Goal: Information Seeking & Learning: Learn about a topic

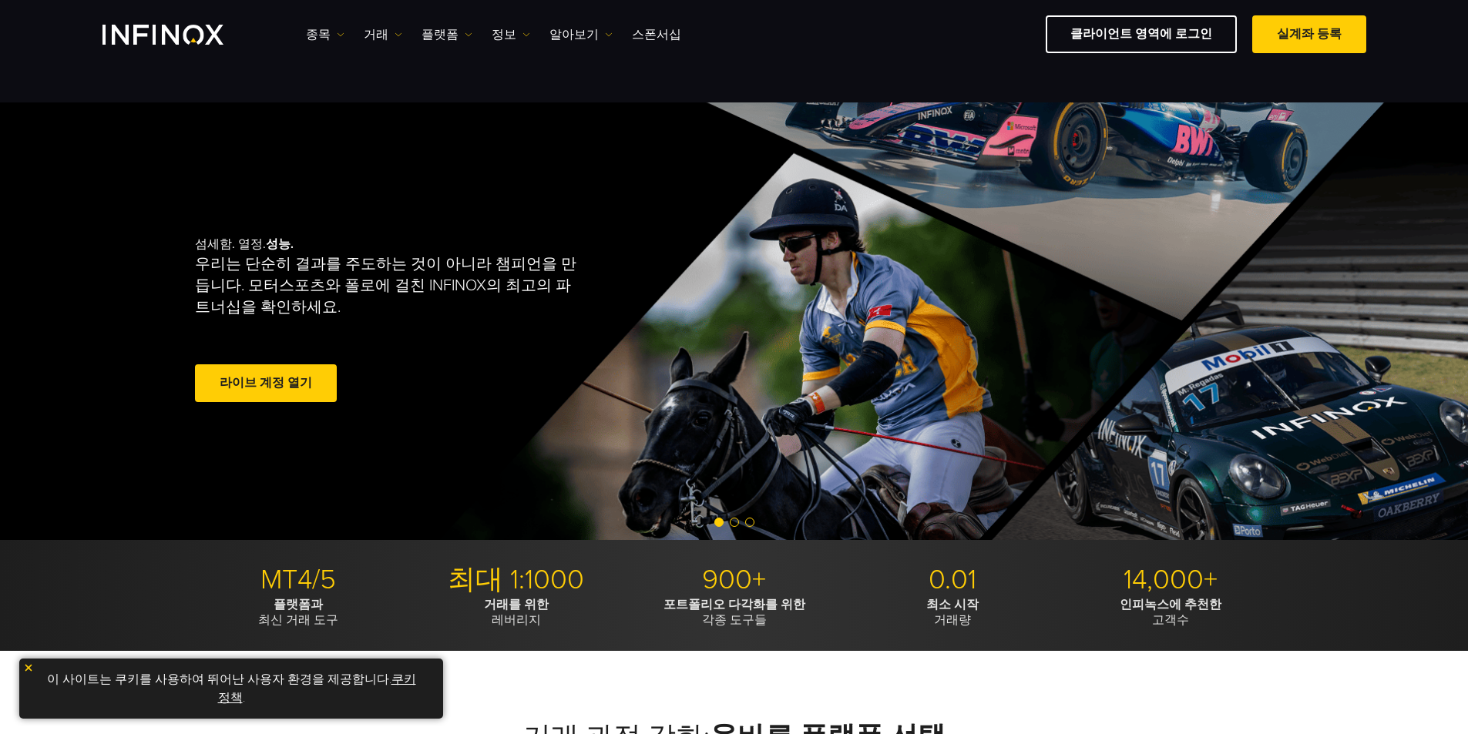
scroll to position [154, 0]
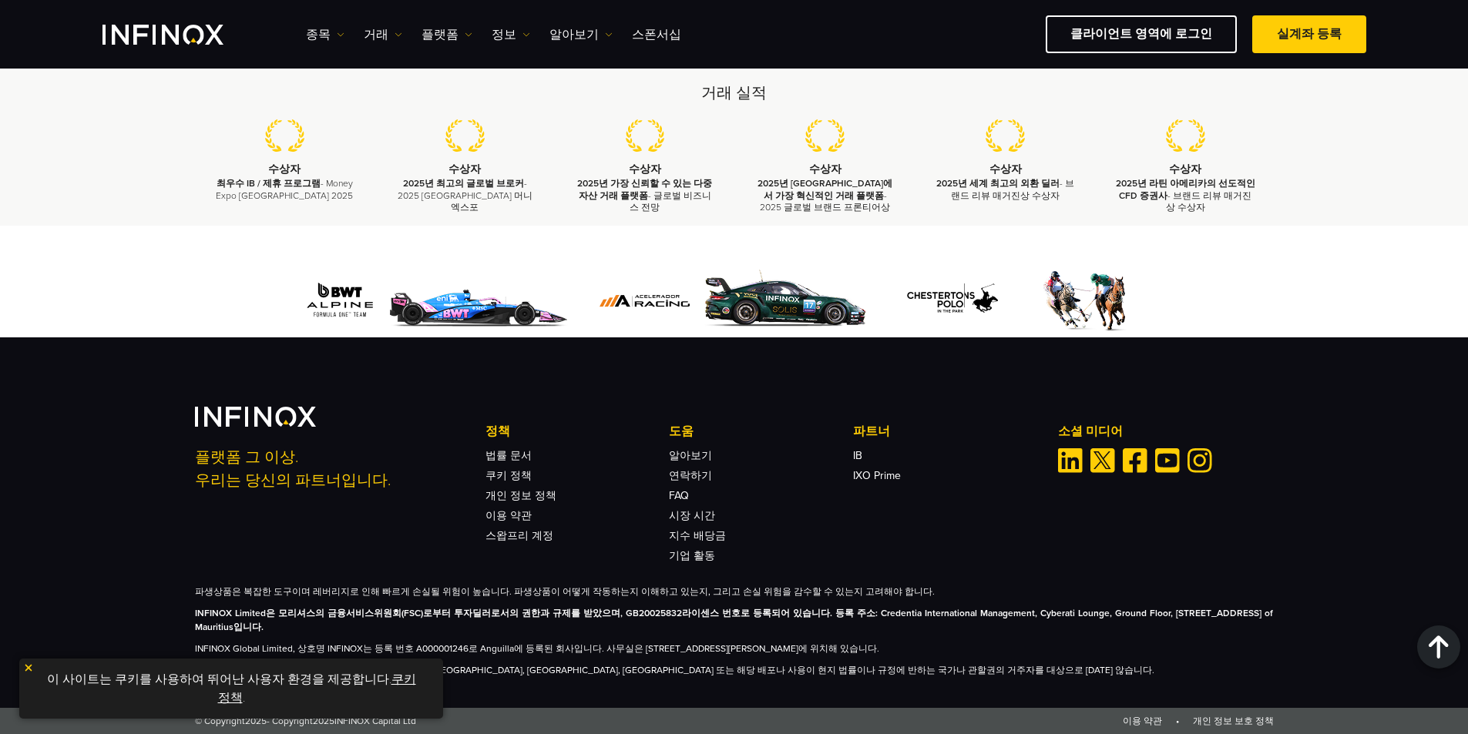
click at [29, 666] on img at bounding box center [28, 668] width 11 height 11
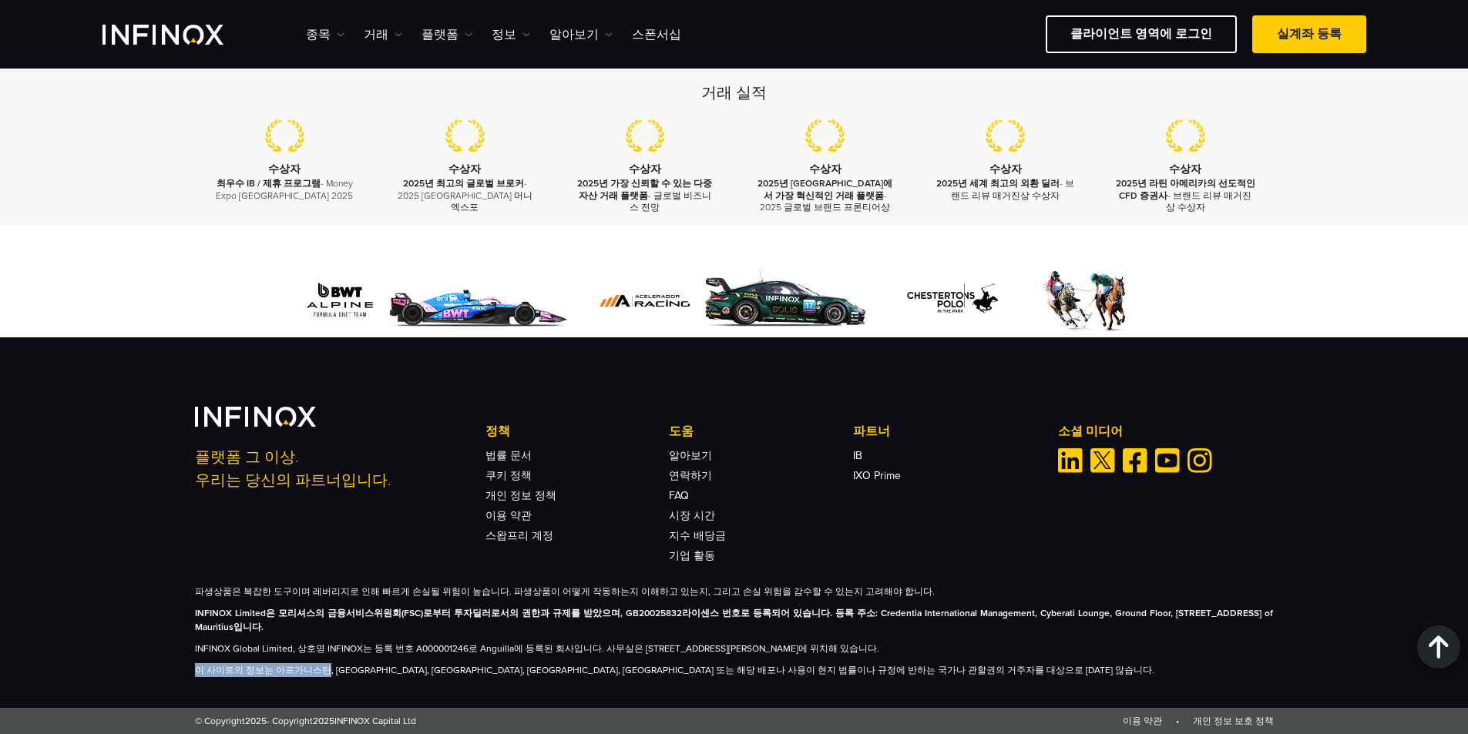
drag, startPoint x: 225, startPoint y: 672, endPoint x: 307, endPoint y: 667, distance: 81.8
click at [332, 672] on div "플랫폼 그 이상. 우리는 당신의 파트너입니다. 정책 법률 문서 쿠키 정책 개인 정보 정책 이용 약관 스왑프리 계정 도움" at bounding box center [734, 542] width 1109 height 270
click at [307, 667] on p "이 사이트의 정보는 아프가니스탄, [GEOGRAPHIC_DATA], [GEOGRAPHIC_DATA], [GEOGRAPHIC_DATA], [GE…" at bounding box center [734, 670] width 1079 height 14
click at [365, 618] on strong "INFINOX Limited은 모리셔스의 금융서비스위원회(FSC)로부터 투자딜러로서의 권한과 규제를 받았으며, GB20025832라이센스 번호…" at bounding box center [734, 620] width 1079 height 25
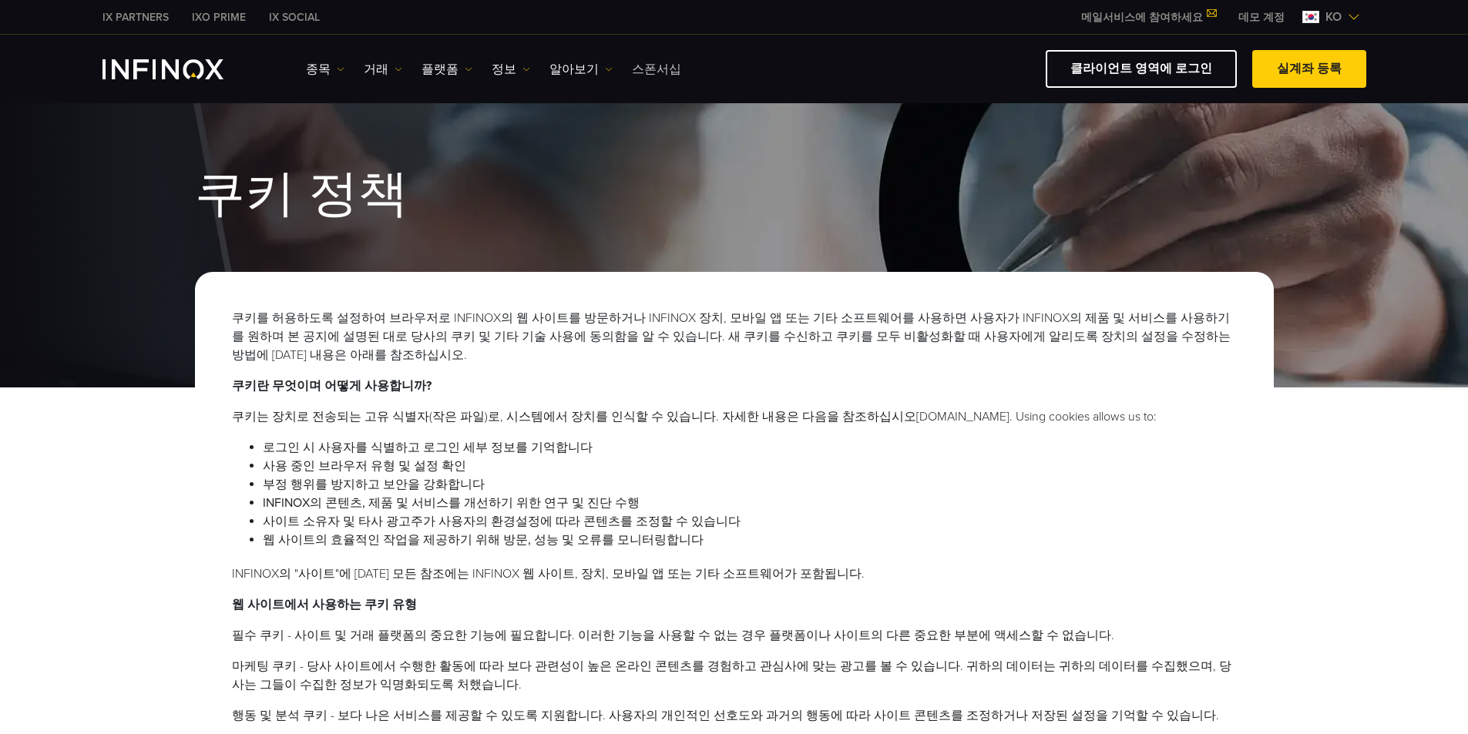
click at [655, 69] on link "스폰서십" at bounding box center [656, 69] width 49 height 18
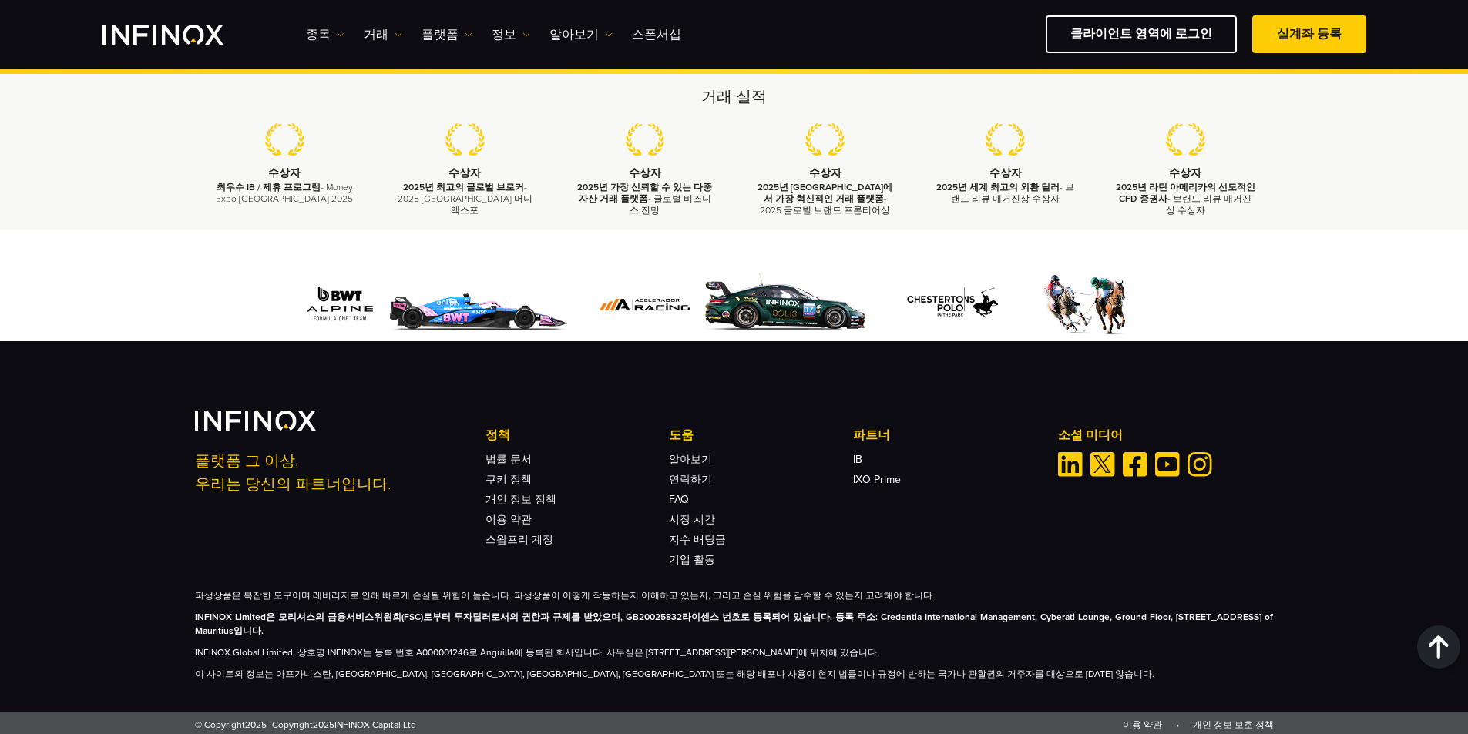
scroll to position [2482, 0]
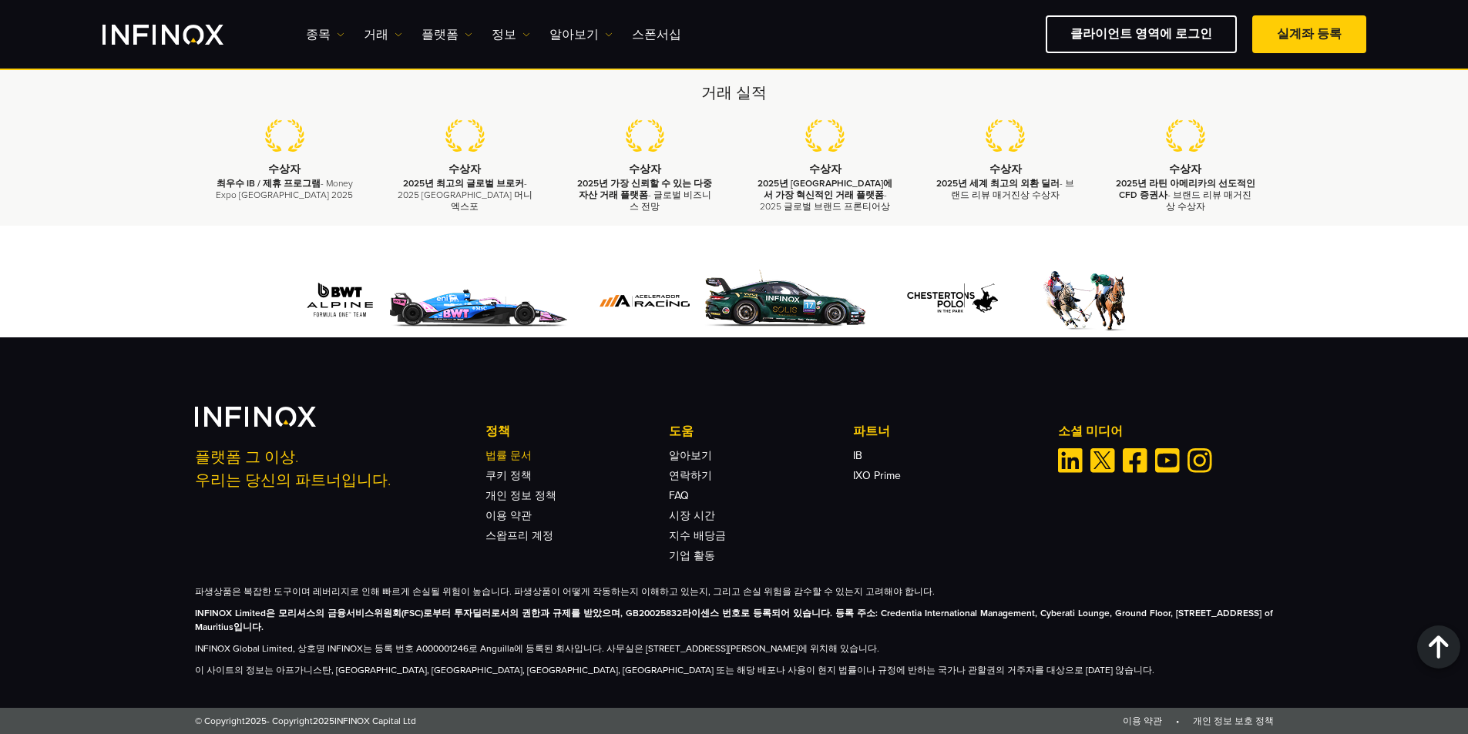
click at [505, 453] on link "법률 문서" at bounding box center [508, 455] width 46 height 13
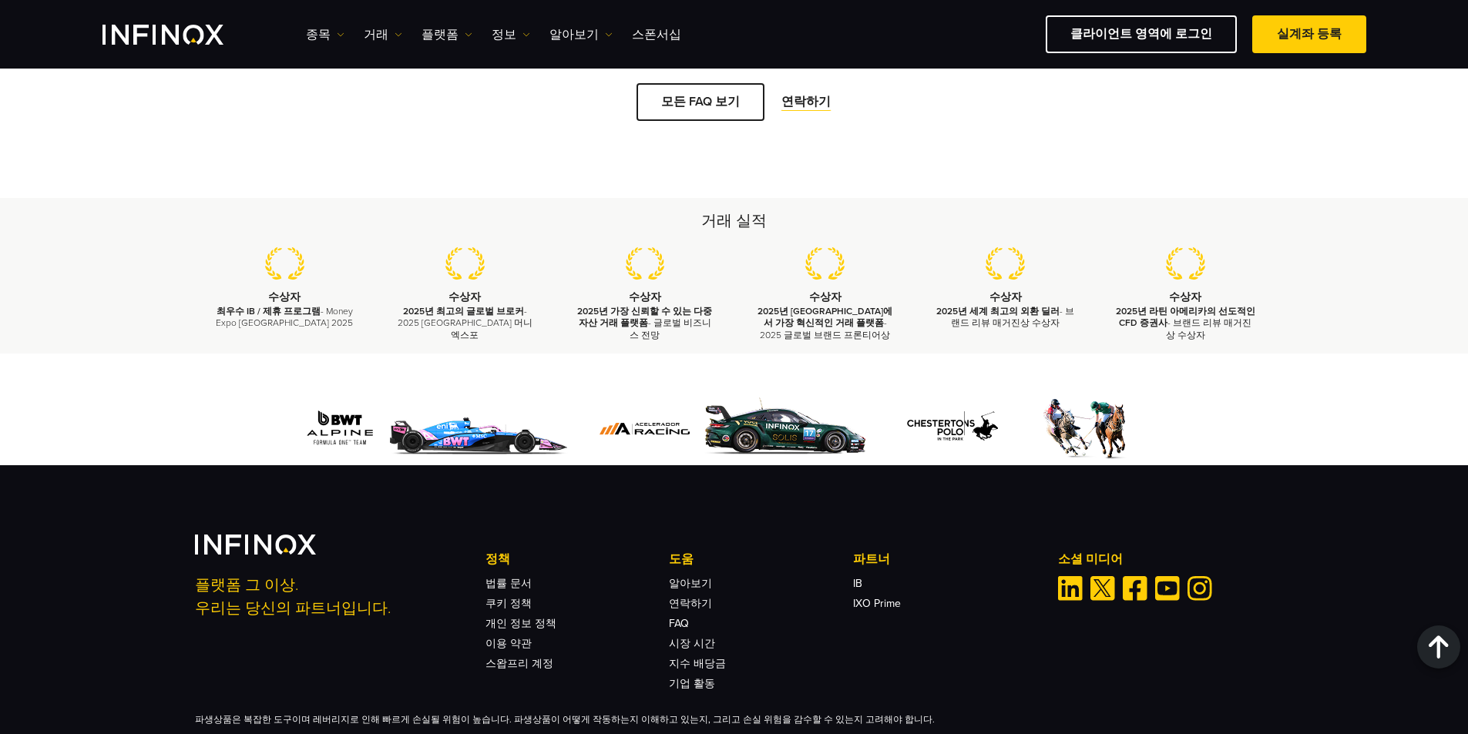
scroll to position [1823, 0]
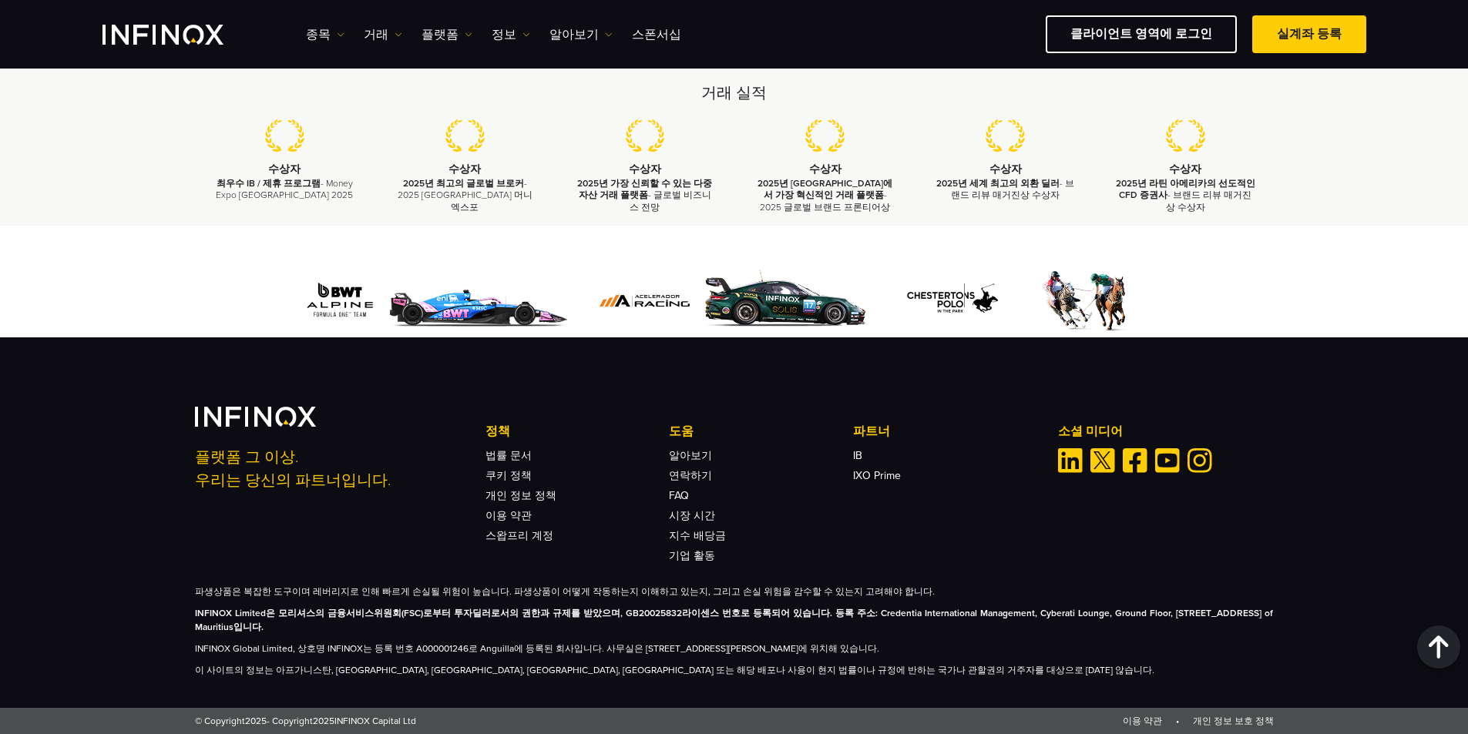
click at [596, 661] on div "파생상품은 복잡한 도구이며 레버리지로 인해 빠르게 손실될 위험이 높습니다. 파생상품이 어떻게 작동하는지 이해하고 있는지, 그리고 손실 위험을 …" at bounding box center [734, 631] width 1079 height 92
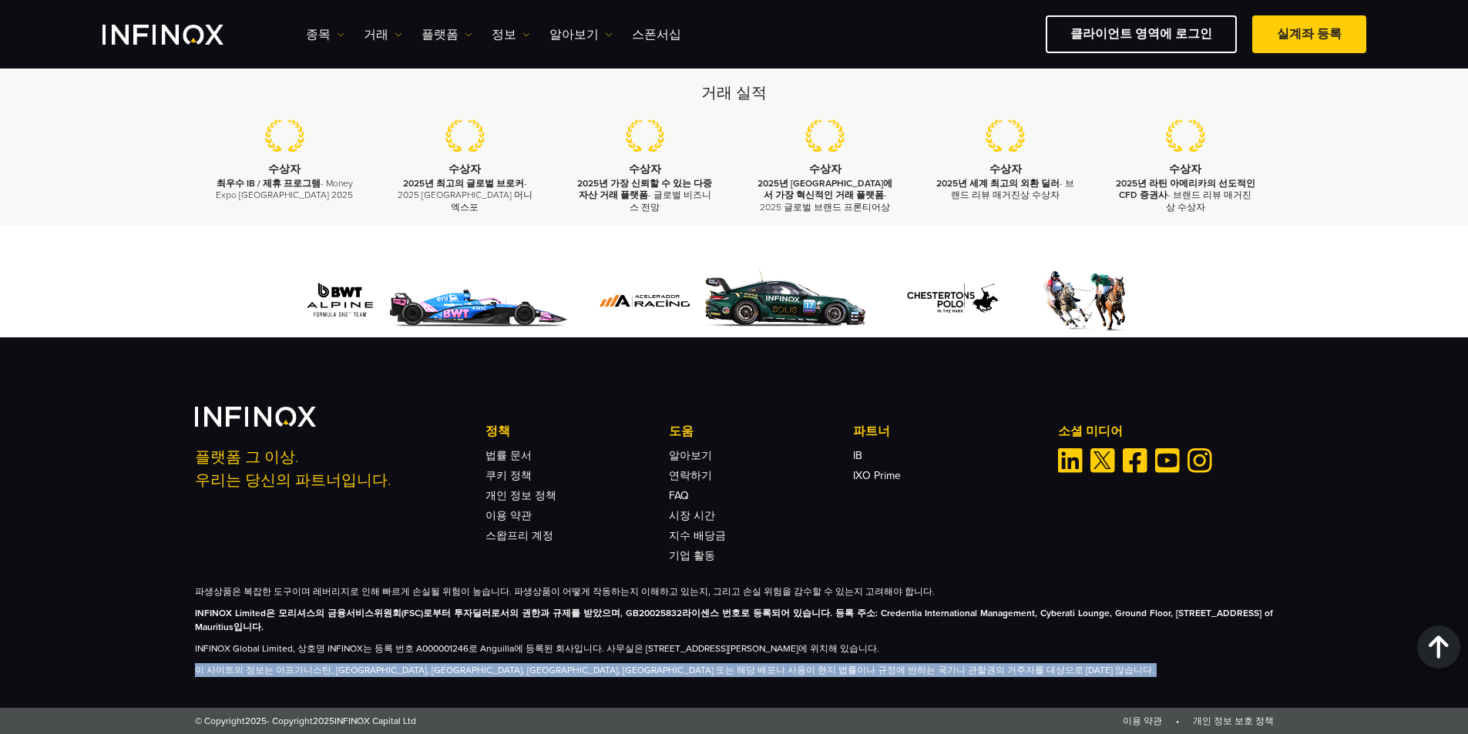
click at [596, 661] on div "파생상품은 복잡한 도구이며 레버리지로 인해 빠르게 손실될 위험이 높습니다. 파생상품이 어떻게 작동하는지 이해하고 있는지, 그리고 손실 위험을 …" at bounding box center [734, 631] width 1079 height 92
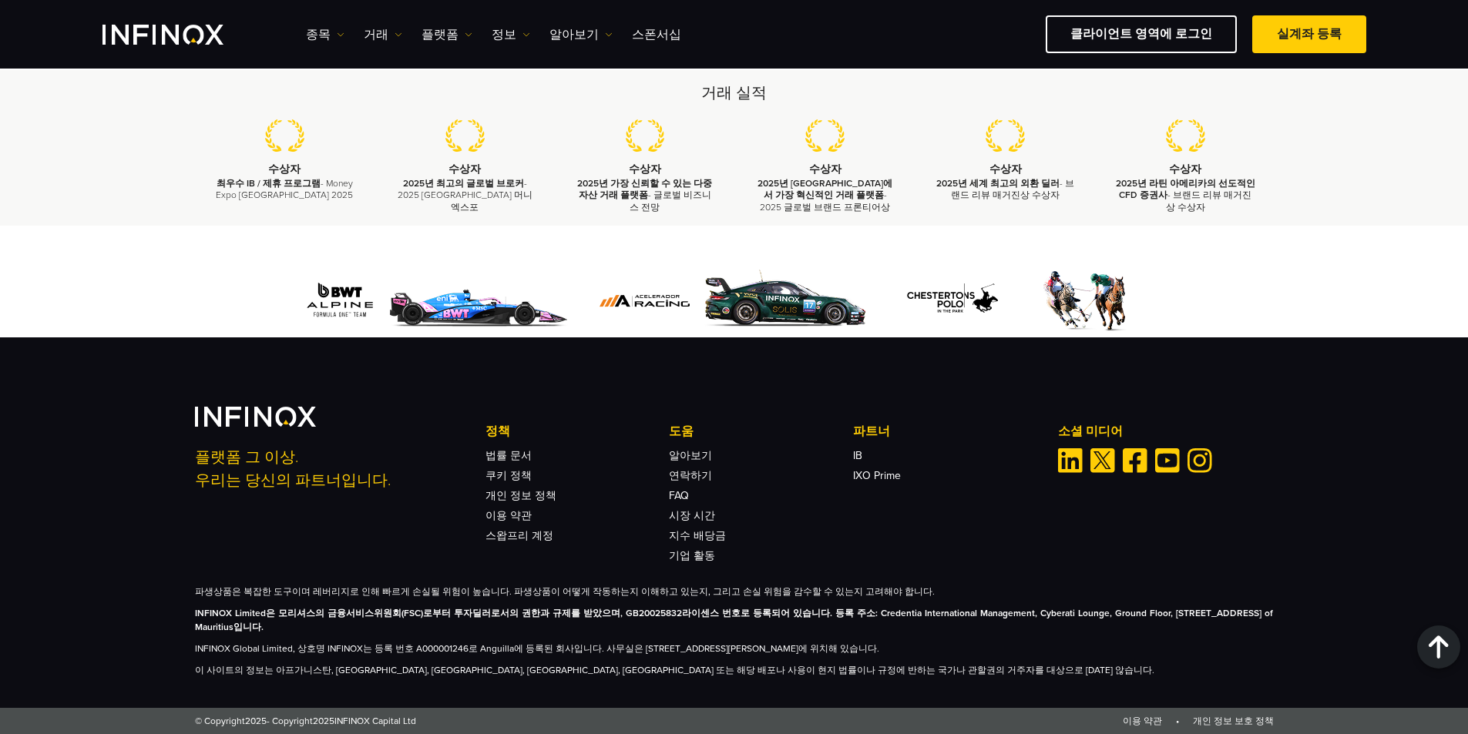
click at [580, 640] on div "파생상품은 복잡한 도구이며 레버리지로 인해 빠르게 손실될 위험이 높습니다. 파생상품이 어떻게 작동하는지 이해하고 있는지, 그리고 손실 위험을 …" at bounding box center [734, 631] width 1079 height 92
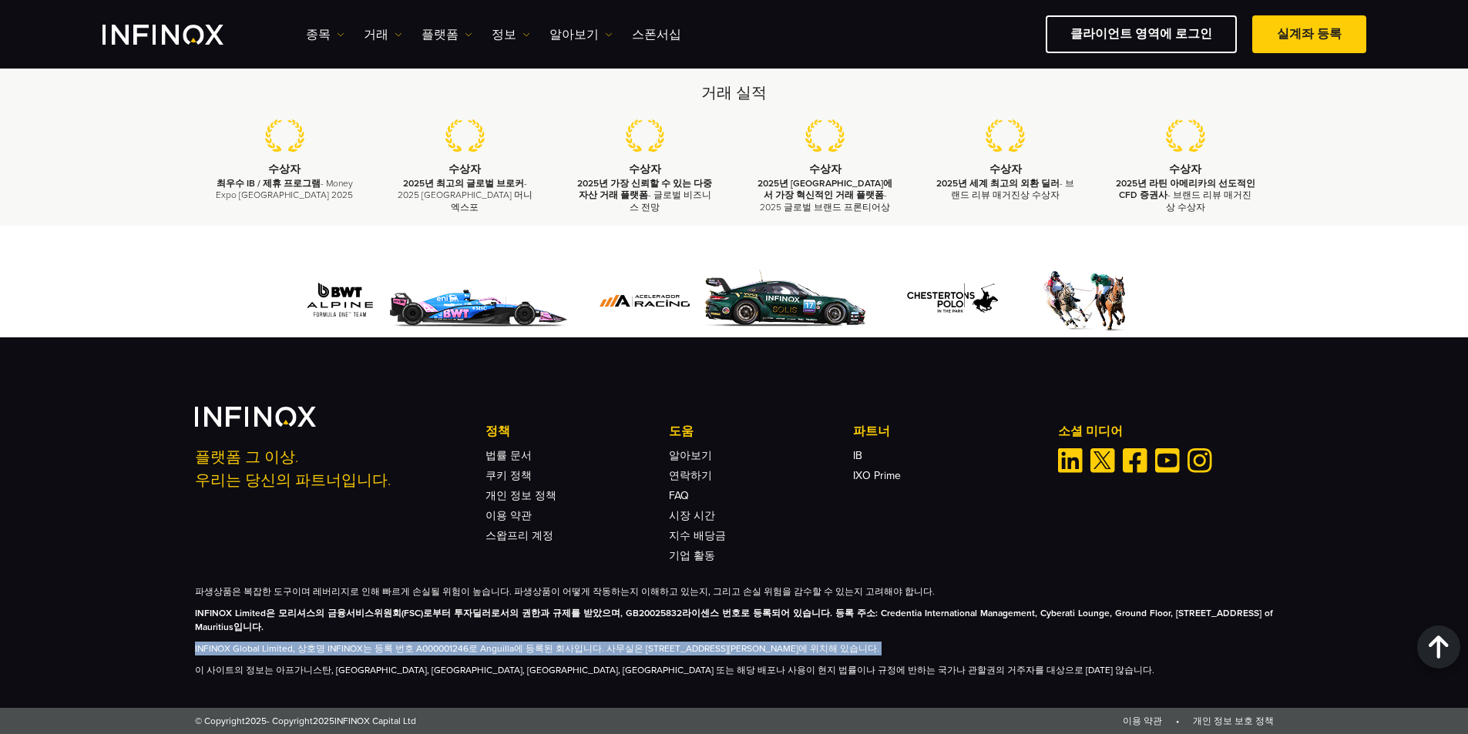
click at [580, 640] on div "파생상품은 복잡한 도구이며 레버리지로 인해 빠르게 손실될 위험이 높습니다. 파생상품이 어떻게 작동하는지 이해하고 있는지, 그리고 손실 위험을 …" at bounding box center [734, 631] width 1079 height 92
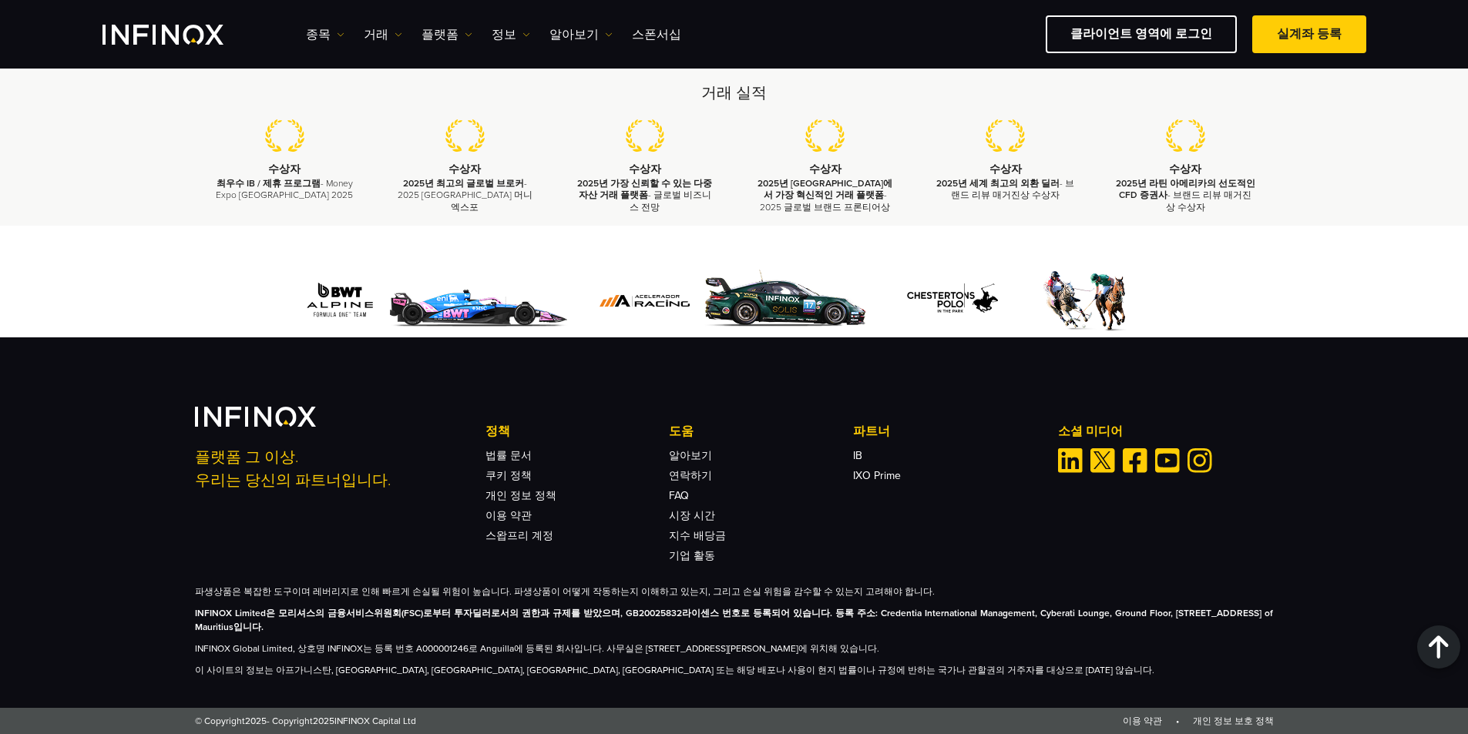
click at [568, 675] on p "이 사이트의 정보는 아프가니스탄, [GEOGRAPHIC_DATA], [GEOGRAPHIC_DATA], [GEOGRAPHIC_DATA], [GE…" at bounding box center [734, 670] width 1079 height 14
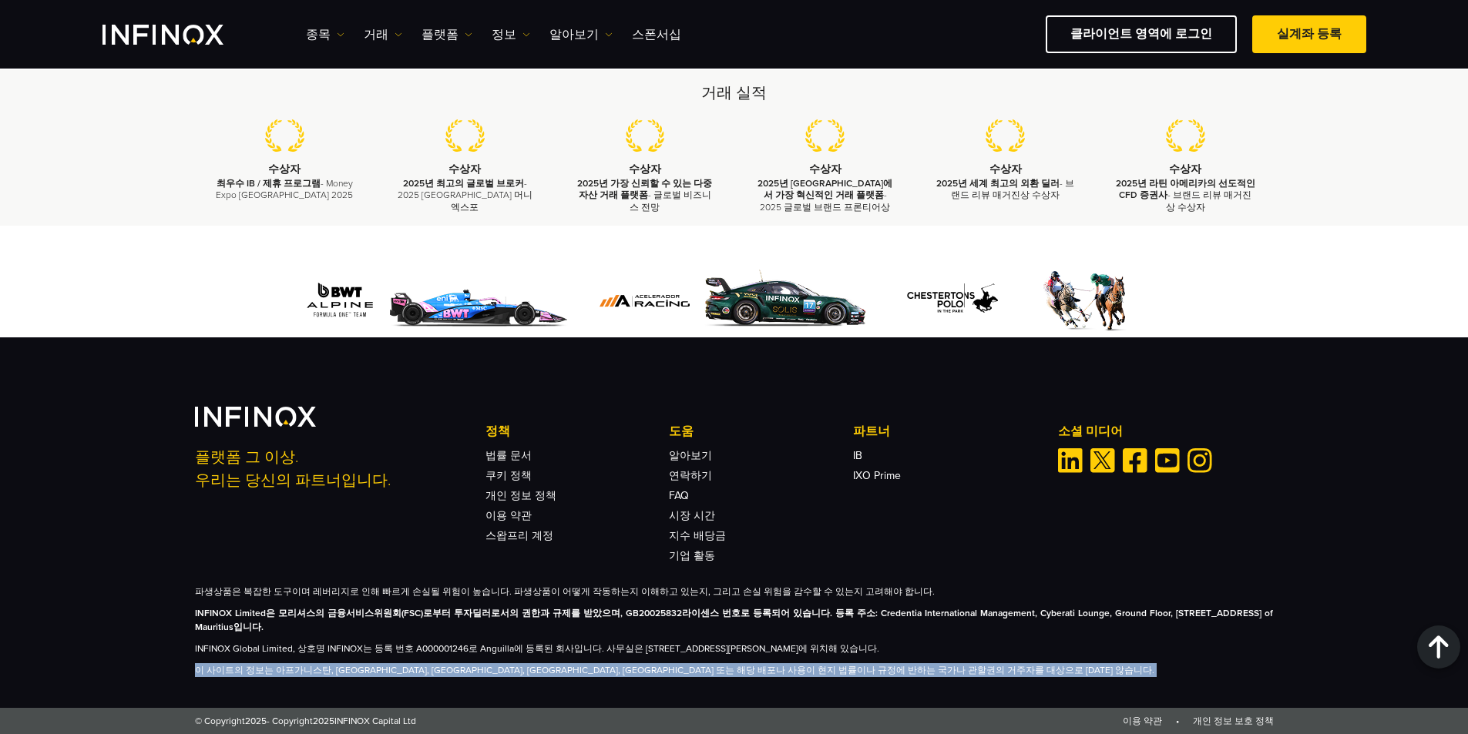
click at [568, 674] on p "이 사이트의 정보는 아프가니스탄, [GEOGRAPHIC_DATA], [GEOGRAPHIC_DATA], [GEOGRAPHIC_DATA], [GE…" at bounding box center [734, 670] width 1079 height 14
click at [653, 671] on p "이 사이트의 정보는 아프가니스탄, [GEOGRAPHIC_DATA], [GEOGRAPHIC_DATA], [GEOGRAPHIC_DATA], [GE…" at bounding box center [734, 670] width 1079 height 14
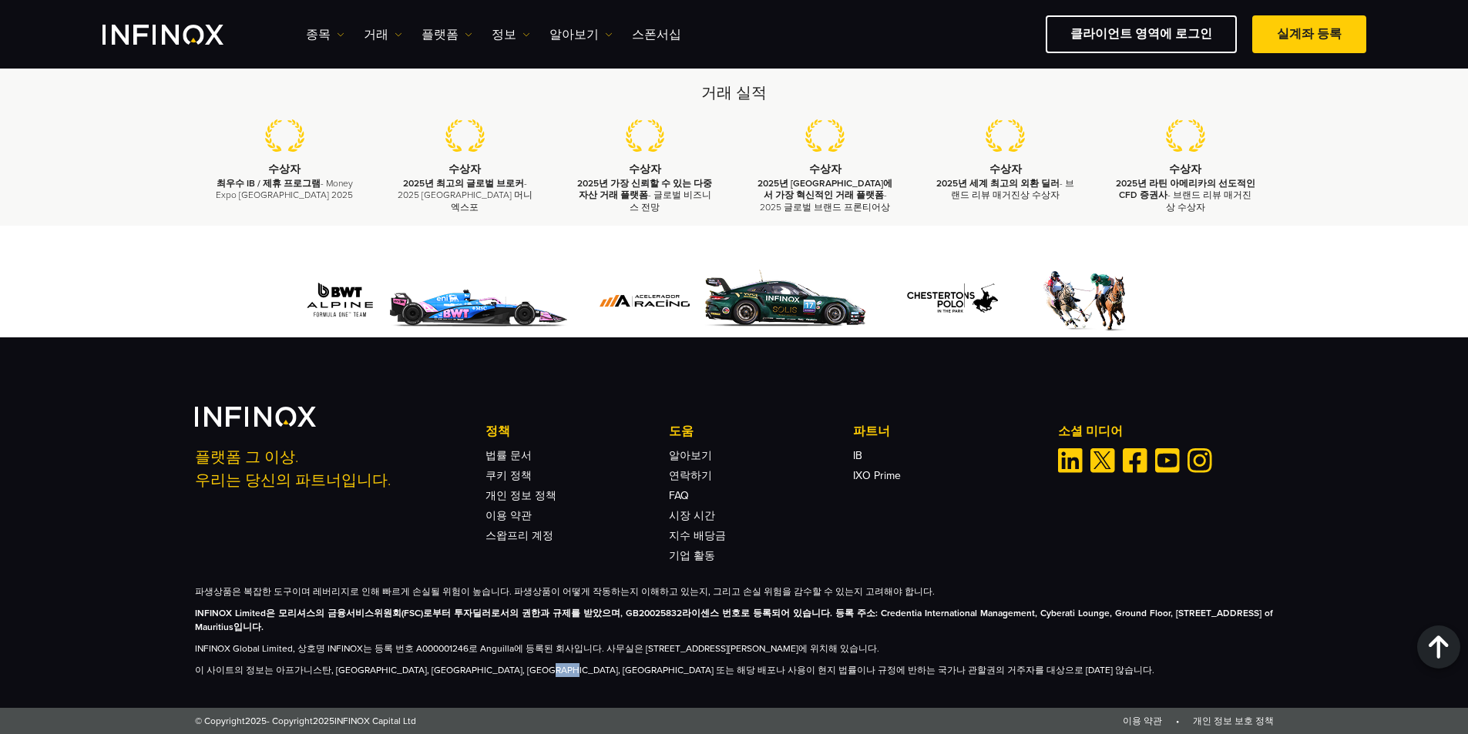
click at [653, 671] on p "이 사이트의 정보는 아프가니스탄, [GEOGRAPHIC_DATA], [GEOGRAPHIC_DATA], [GEOGRAPHIC_DATA], [GE…" at bounding box center [734, 670] width 1079 height 14
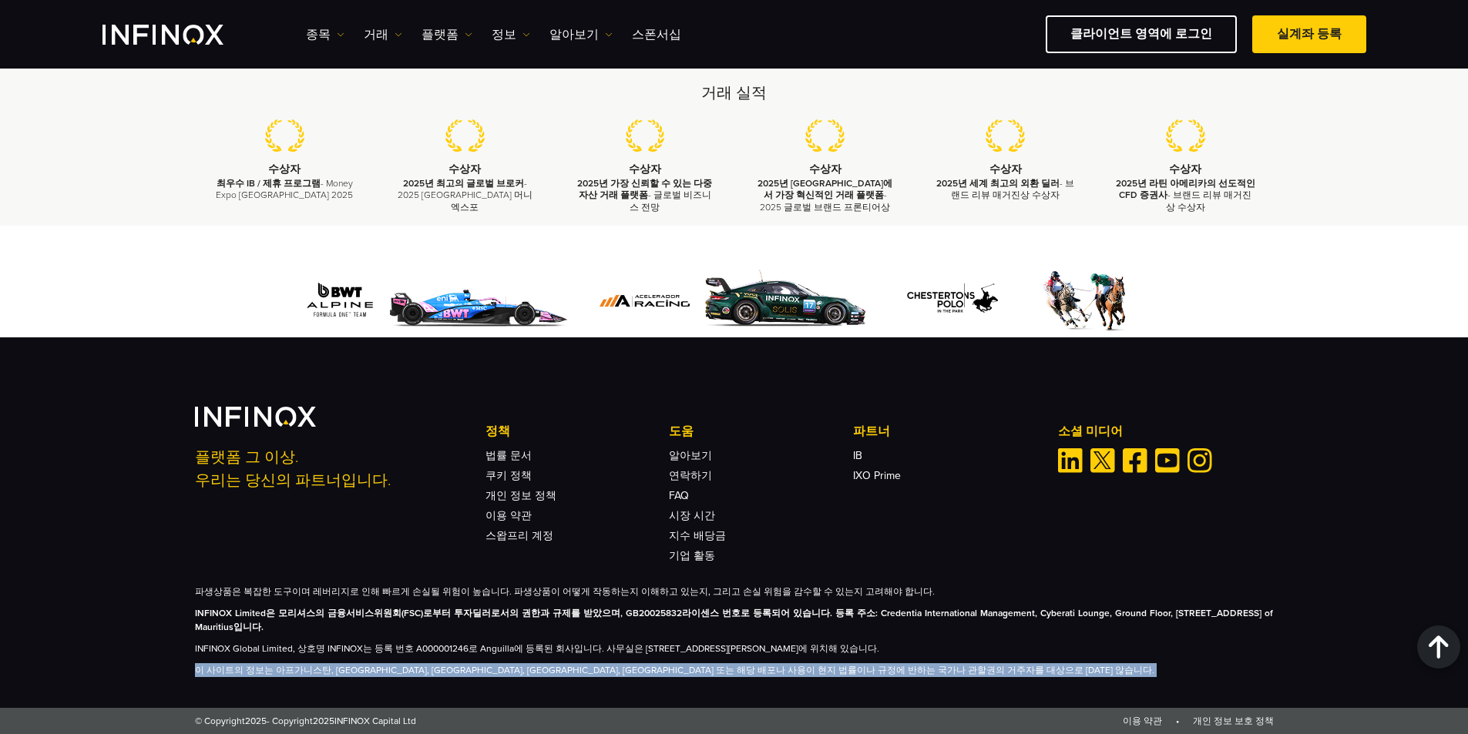
click at [653, 671] on p "이 사이트의 정보는 아프가니스탄, [GEOGRAPHIC_DATA], [GEOGRAPHIC_DATA], [GEOGRAPHIC_DATA], [GE…" at bounding box center [734, 670] width 1079 height 14
click at [589, 670] on p "이 사이트의 정보는 아프가니스탄, [GEOGRAPHIC_DATA], [GEOGRAPHIC_DATA], [GEOGRAPHIC_DATA], [GE…" at bounding box center [734, 670] width 1079 height 14
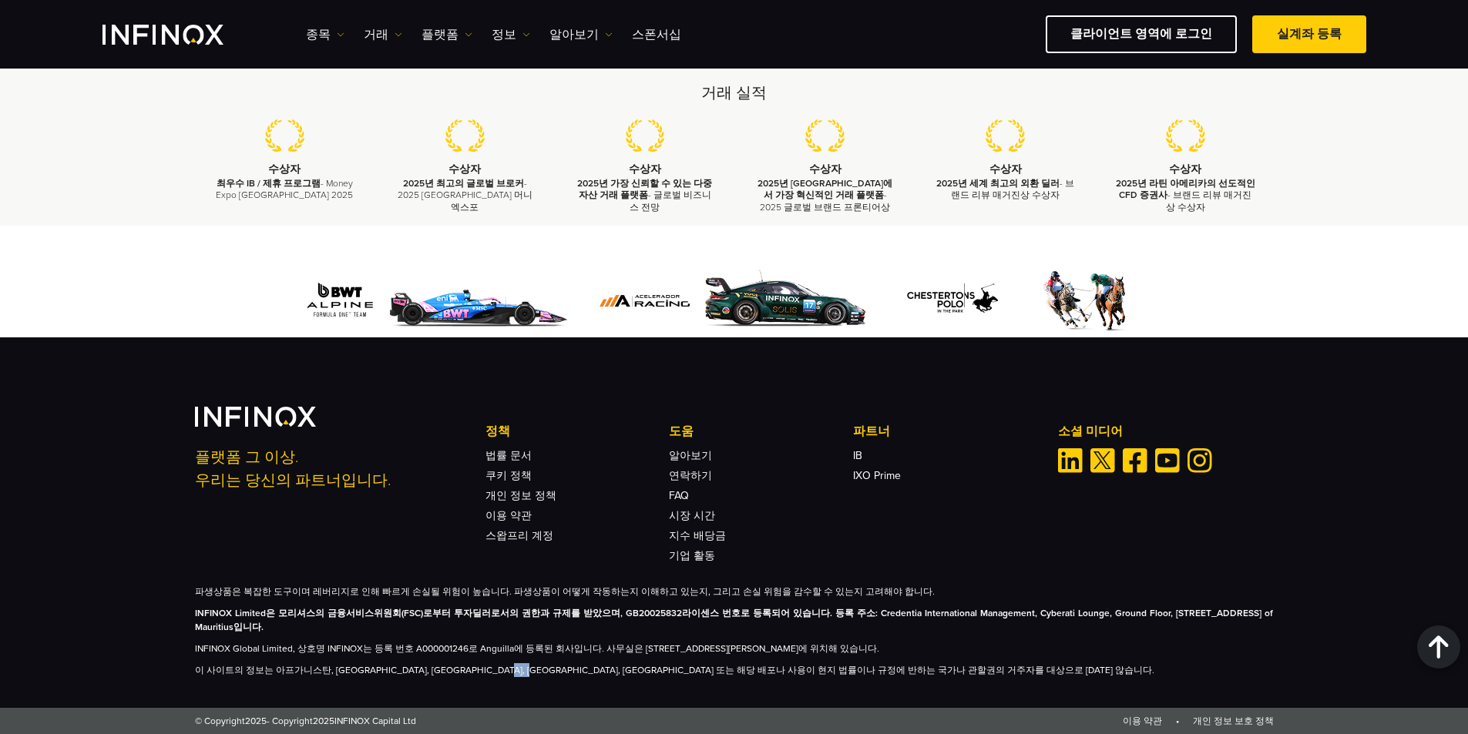
click at [588, 670] on p "이 사이트의 정보는 아프가니스탄, [GEOGRAPHIC_DATA], [GEOGRAPHIC_DATA], [GEOGRAPHIC_DATA], [GE…" at bounding box center [734, 670] width 1079 height 14
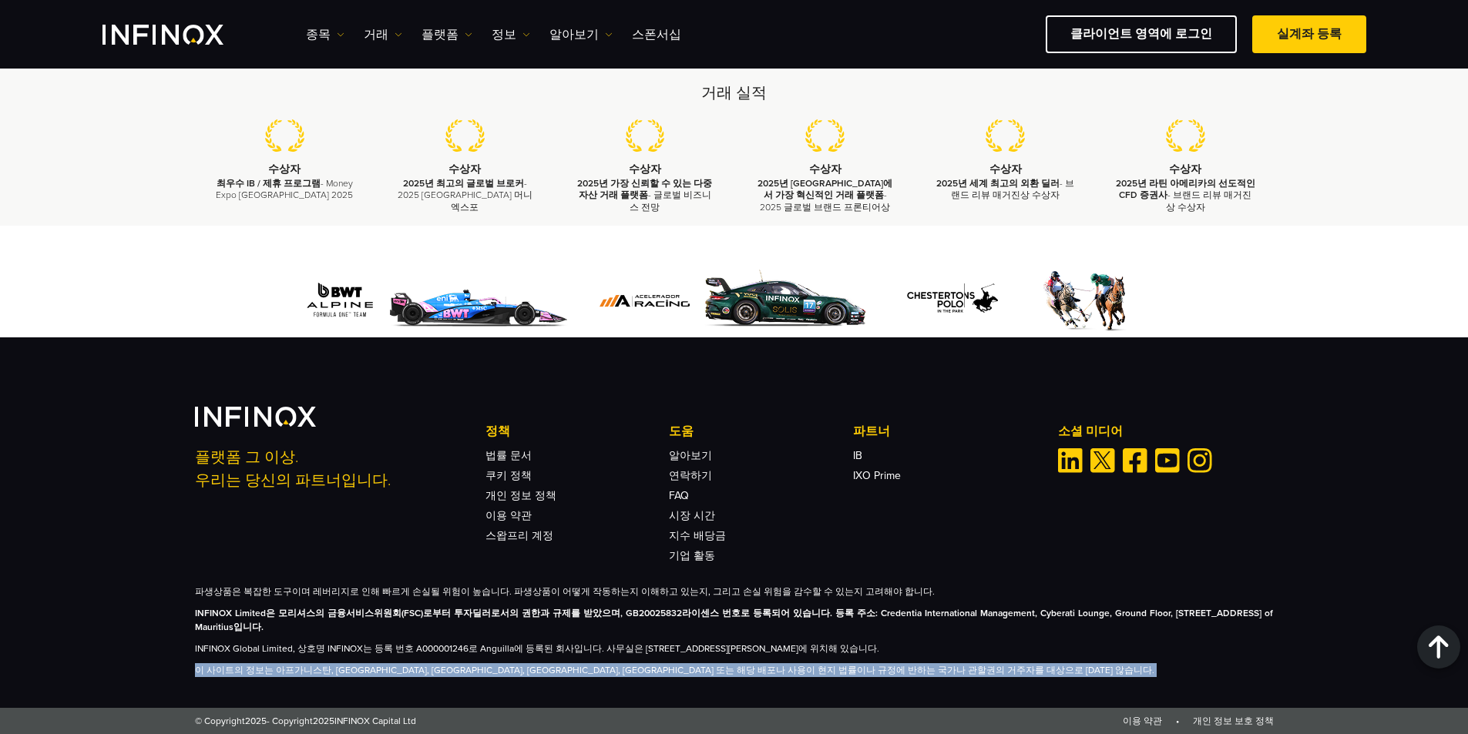
drag, startPoint x: 588, startPoint y: 670, endPoint x: 529, endPoint y: 671, distance: 58.6
click at [587, 670] on p "이 사이트의 정보는 아프가니스탄, [GEOGRAPHIC_DATA], [GEOGRAPHIC_DATA], [GEOGRAPHIC_DATA], [GE…" at bounding box center [734, 670] width 1079 height 14
click at [501, 671] on p "이 사이트의 정보는 아프가니스탄, [GEOGRAPHIC_DATA], [GEOGRAPHIC_DATA], [GEOGRAPHIC_DATA], [GE…" at bounding box center [734, 670] width 1079 height 14
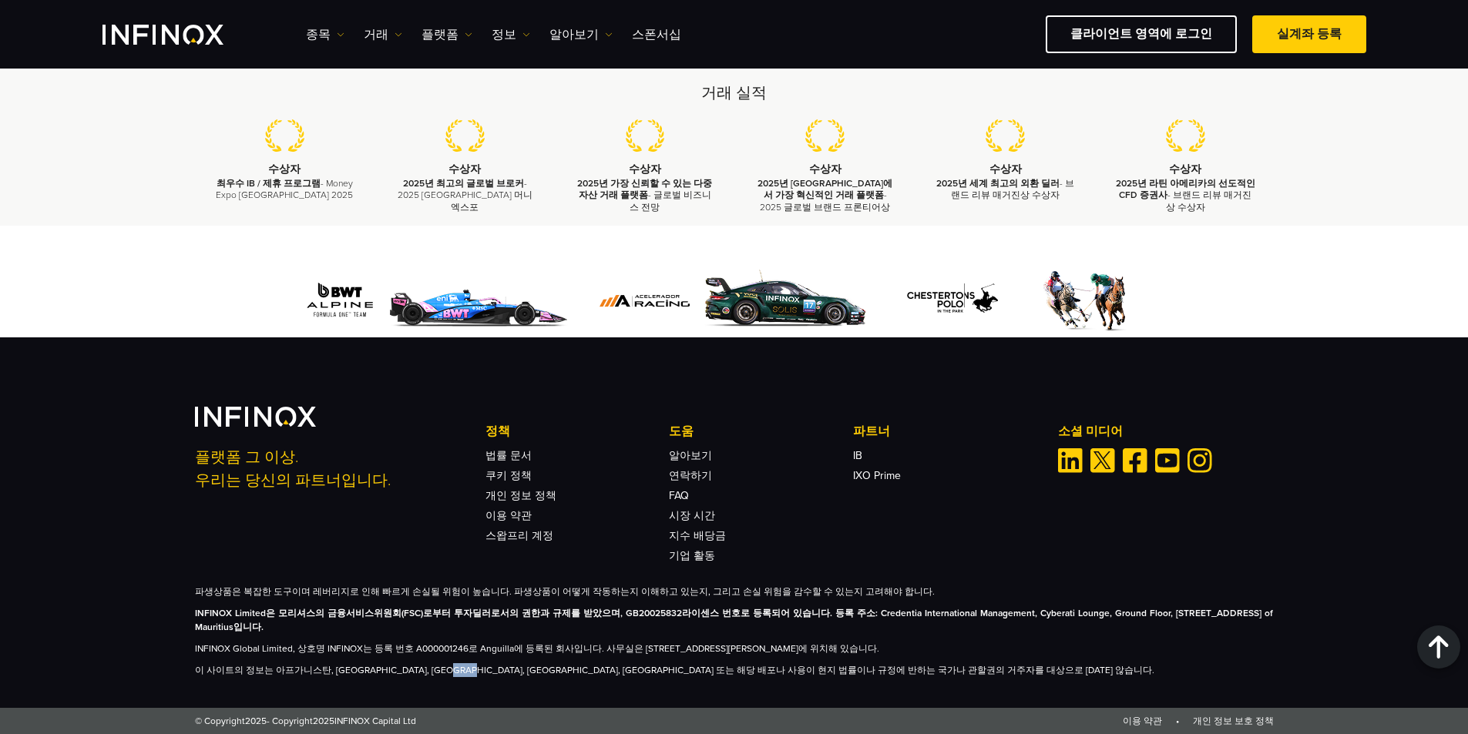
click at [501, 671] on p "이 사이트의 정보는 아프가니스탄, [GEOGRAPHIC_DATA], [GEOGRAPHIC_DATA], [GEOGRAPHIC_DATA], [GE…" at bounding box center [734, 670] width 1079 height 14
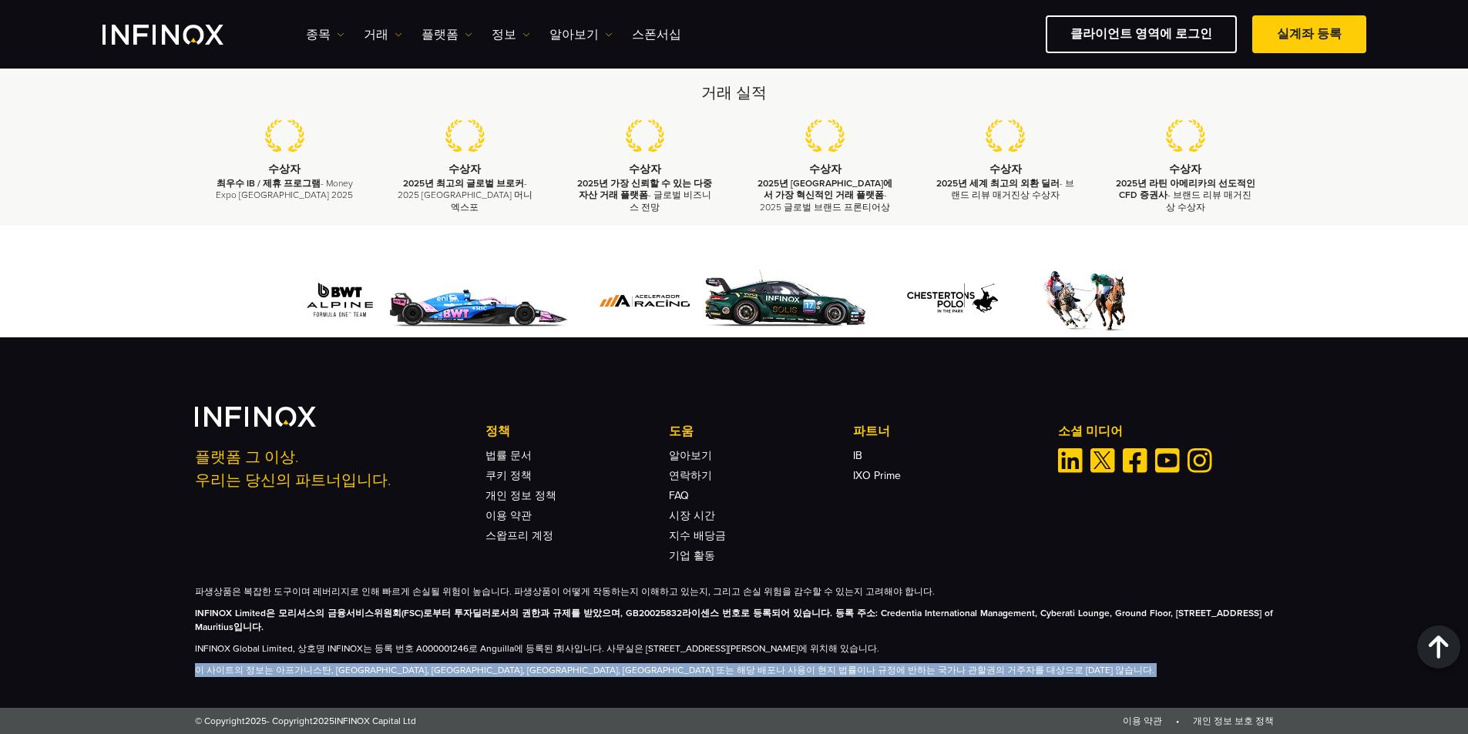
click at [501, 671] on p "이 사이트의 정보는 아프가니스탄, [GEOGRAPHIC_DATA], [GEOGRAPHIC_DATA], [GEOGRAPHIC_DATA], [GE…" at bounding box center [734, 670] width 1079 height 14
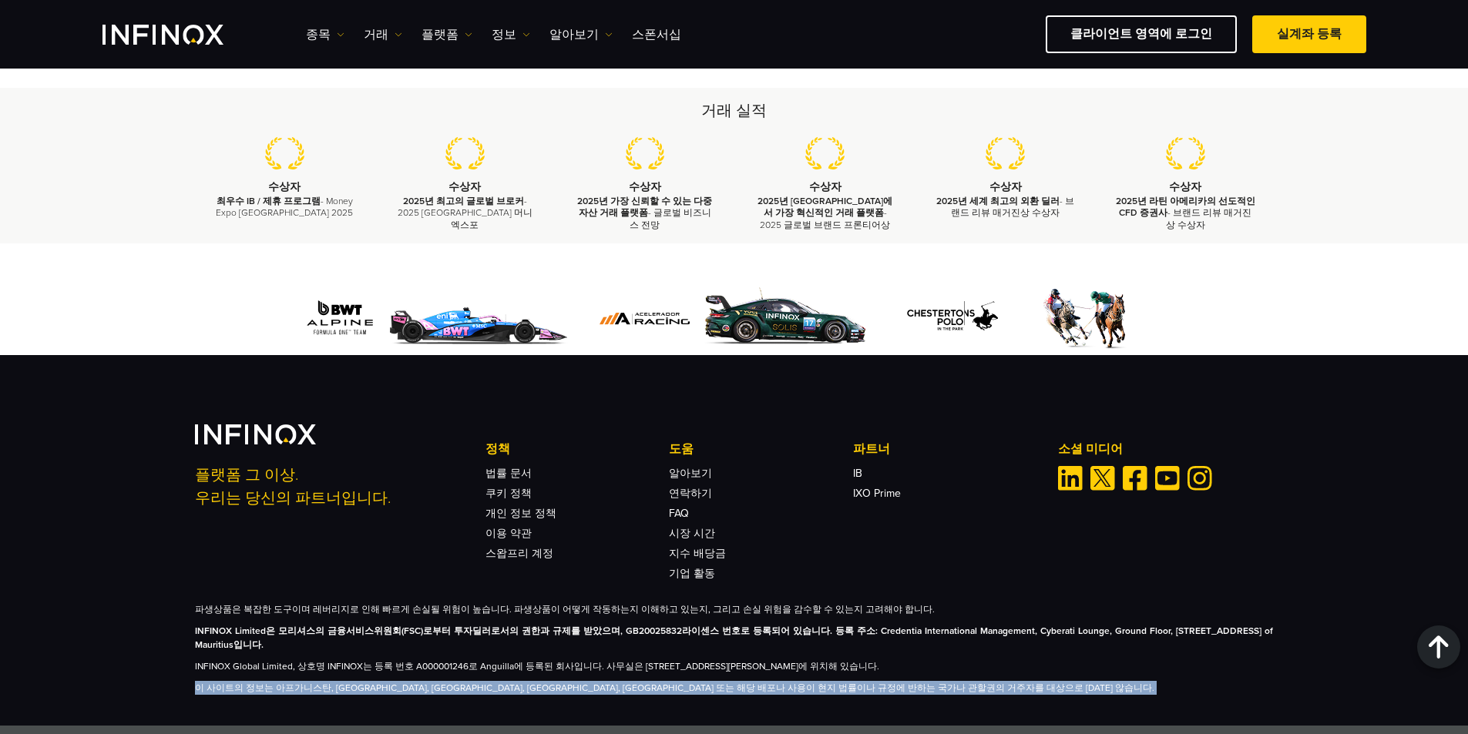
scroll to position [2259, 0]
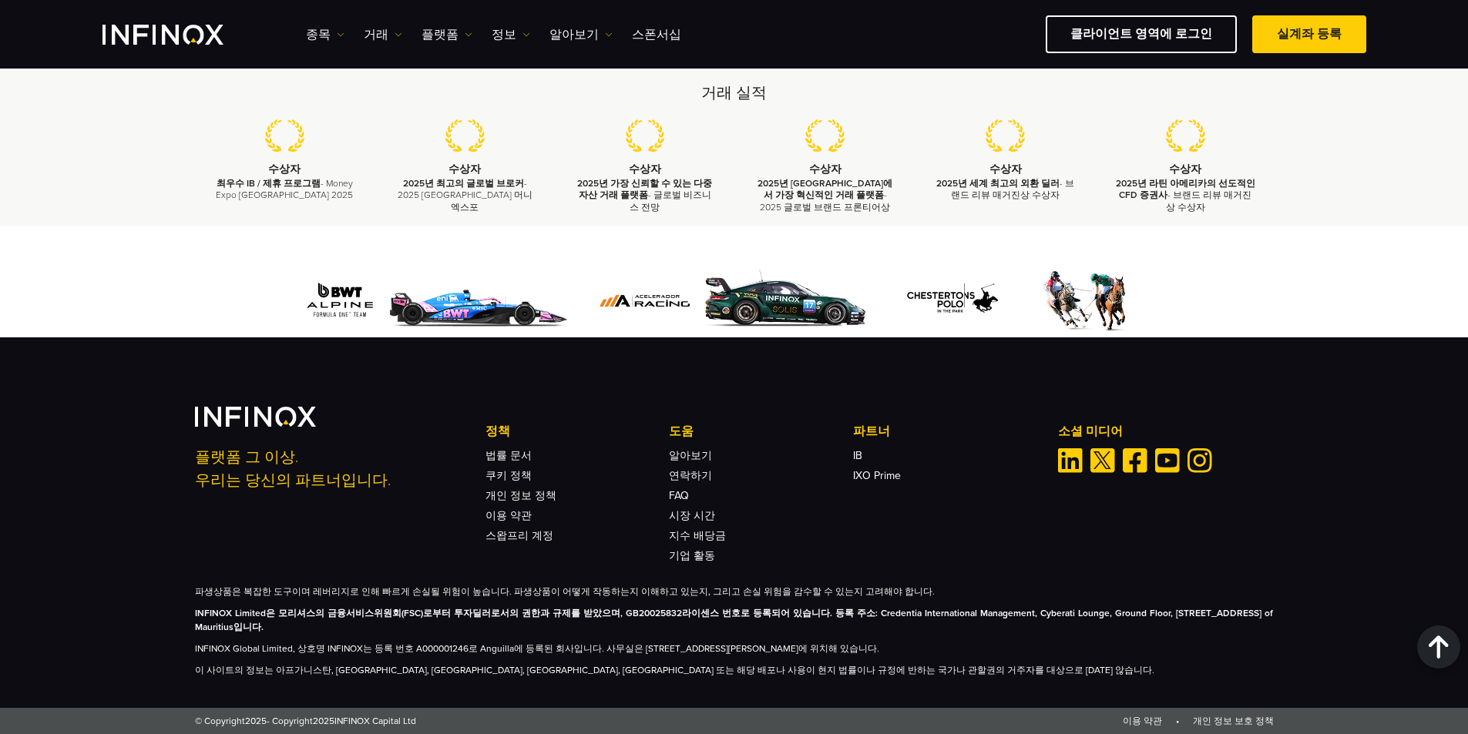
click at [842, 583] on div "플랫폼 그 이상. 우리는 당신의 파트너입니다. 정책 법률 문서 쿠키 정책 개인 정보 정책 이용 약관 스왑프리 계정 도움" at bounding box center [734, 542] width 1109 height 270
click at [831, 586] on p "파생상품은 복잡한 도구이며 레버리지로 인해 빠르게 손실될 위험이 높습니다. 파생상품이 어떻게 작동하는지 이해하고 있는지, 그리고 손실 위험을 …" at bounding box center [734, 592] width 1079 height 14
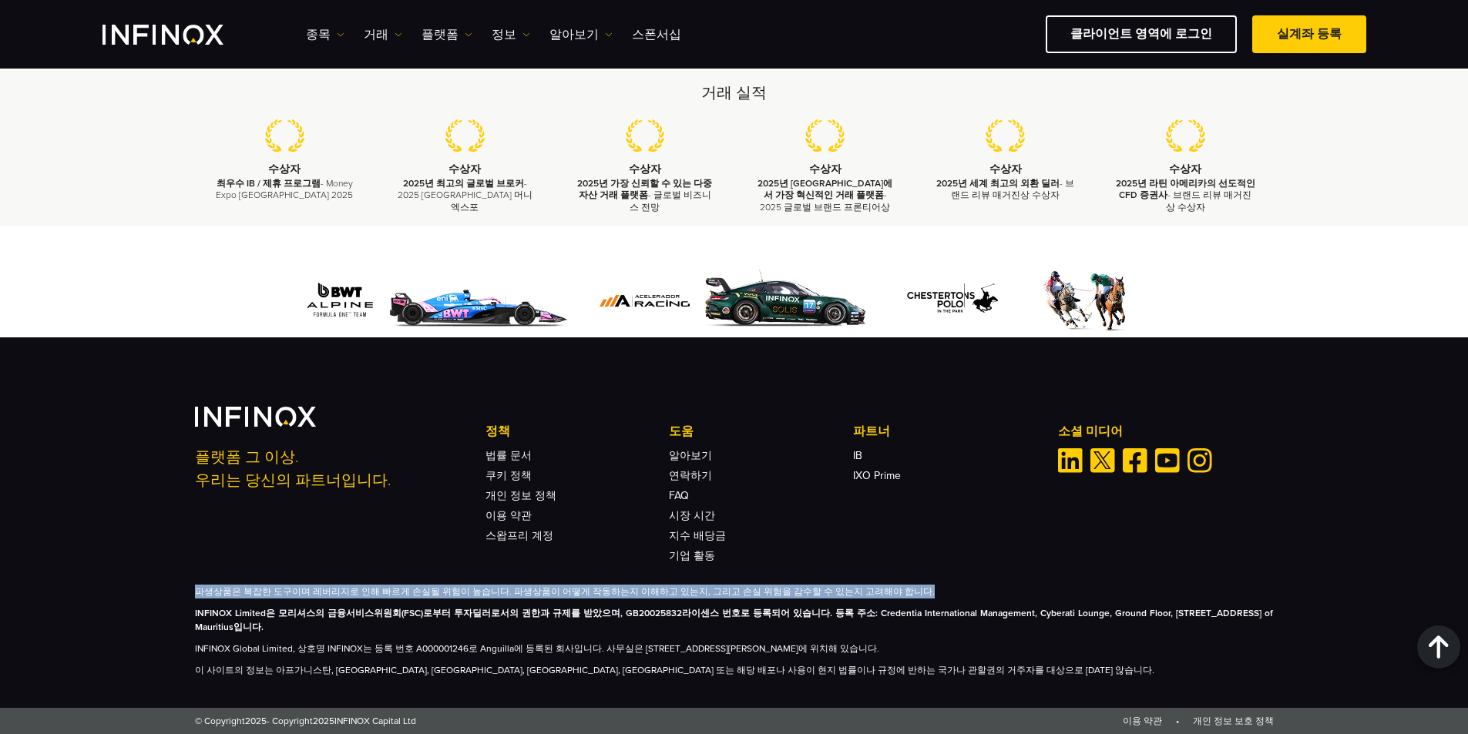
click at [831, 586] on p "파생상품은 복잡한 도구이며 레버리지로 인해 빠르게 손실될 위험이 높습니다. 파생상품이 어떻게 작동하는지 이해하고 있는지, 그리고 손실 위험을 …" at bounding box center [734, 592] width 1079 height 14
click at [355, 590] on p "파생상품은 복잡한 도구이며 레버리지로 인해 빠르게 손실될 위험이 높습니다. 파생상품이 어떻게 작동하는지 이해하고 있는지, 그리고 손실 위험을 …" at bounding box center [734, 592] width 1079 height 14
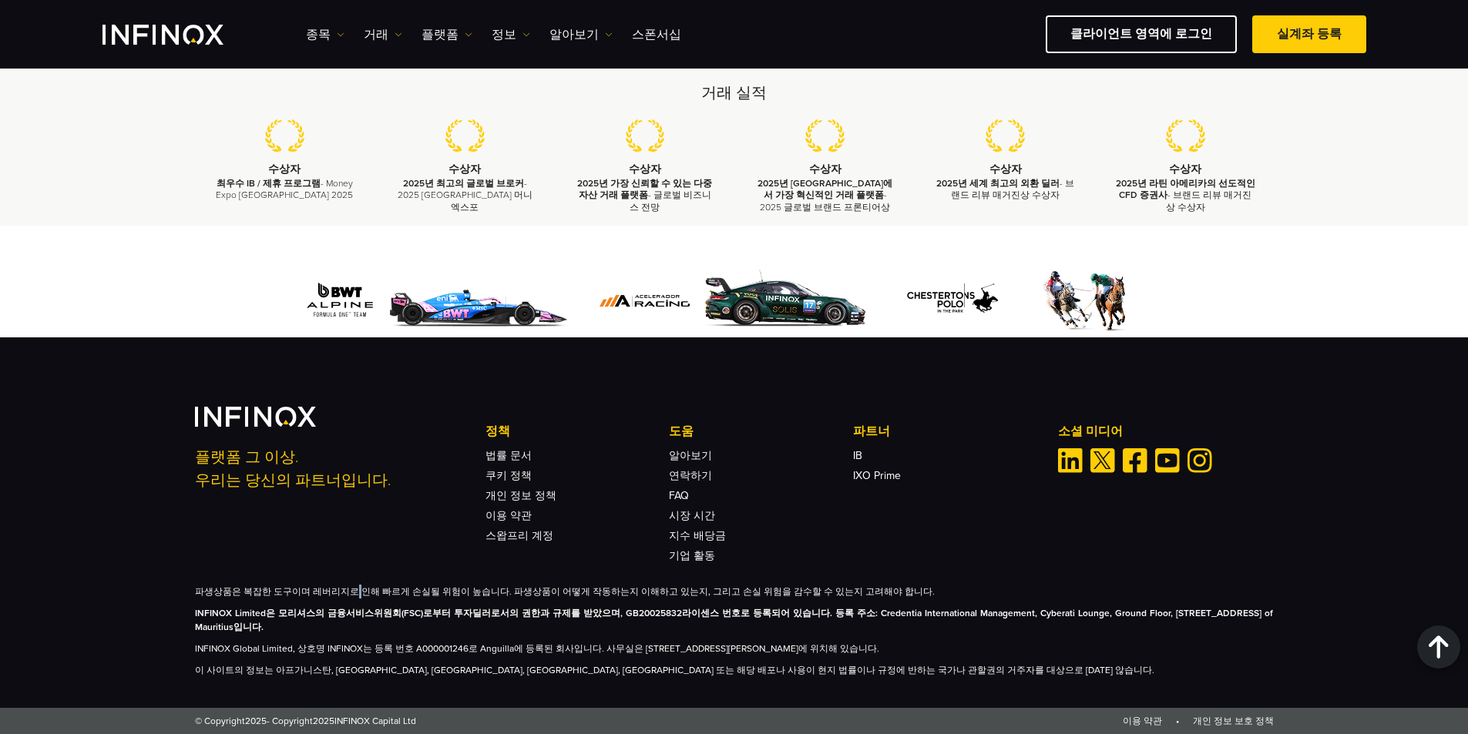
click at [355, 590] on p "파생상품은 복잡한 도구이며 레버리지로 인해 빠르게 손실될 위험이 높습니다. 파생상품이 어떻게 작동하는지 이해하고 있는지, 그리고 손실 위험을 …" at bounding box center [734, 592] width 1079 height 14
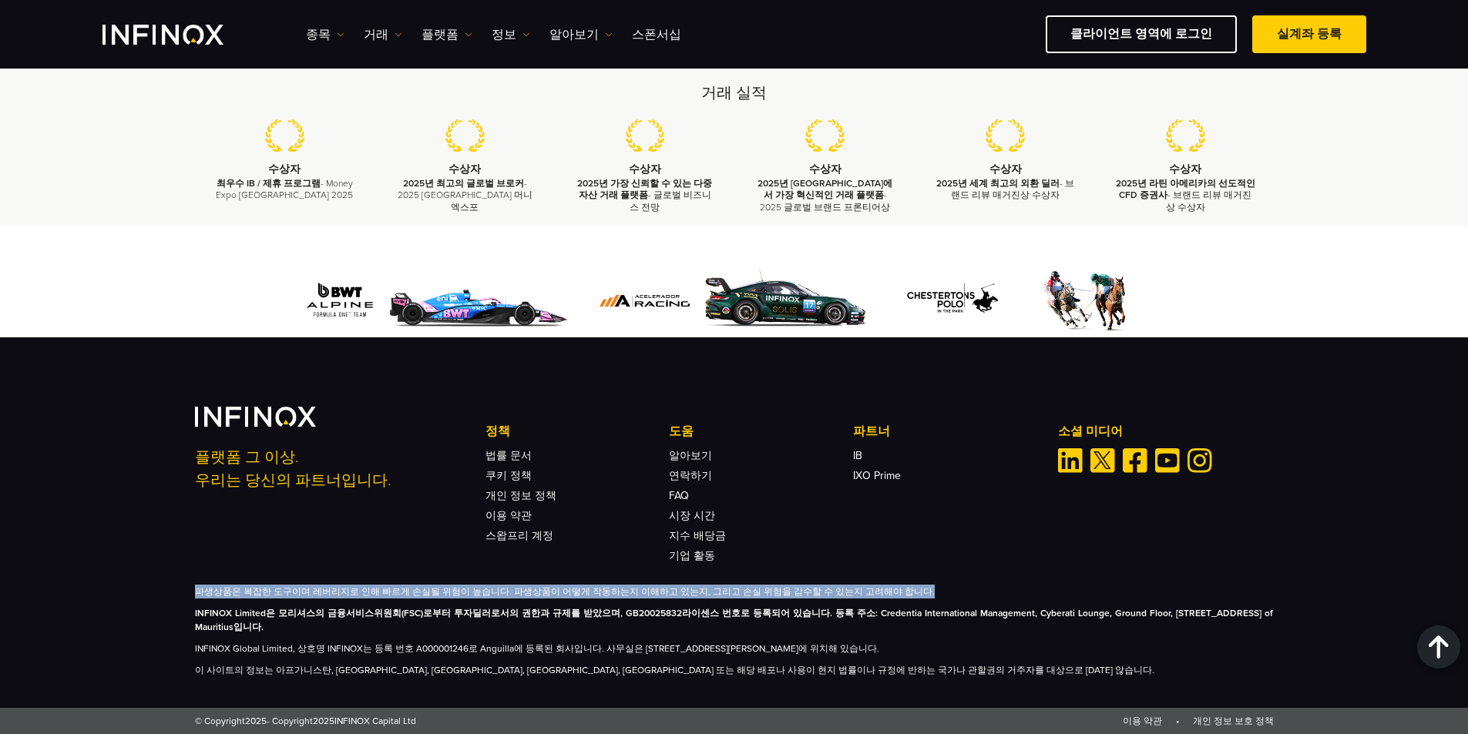
click at [355, 590] on p "파생상품은 복잡한 도구이며 레버리지로 인해 빠르게 손실될 위험이 높습니다. 파생상품이 어떻게 작동하는지 이해하고 있는지, 그리고 손실 위험을 …" at bounding box center [734, 592] width 1079 height 14
click at [327, 590] on p "파생상품은 복잡한 도구이며 레버리지로 인해 빠르게 손실될 위험이 높습니다. 파생상품이 어떻게 작동하는지 이해하고 있는지, 그리고 손실 위험을 …" at bounding box center [734, 592] width 1079 height 14
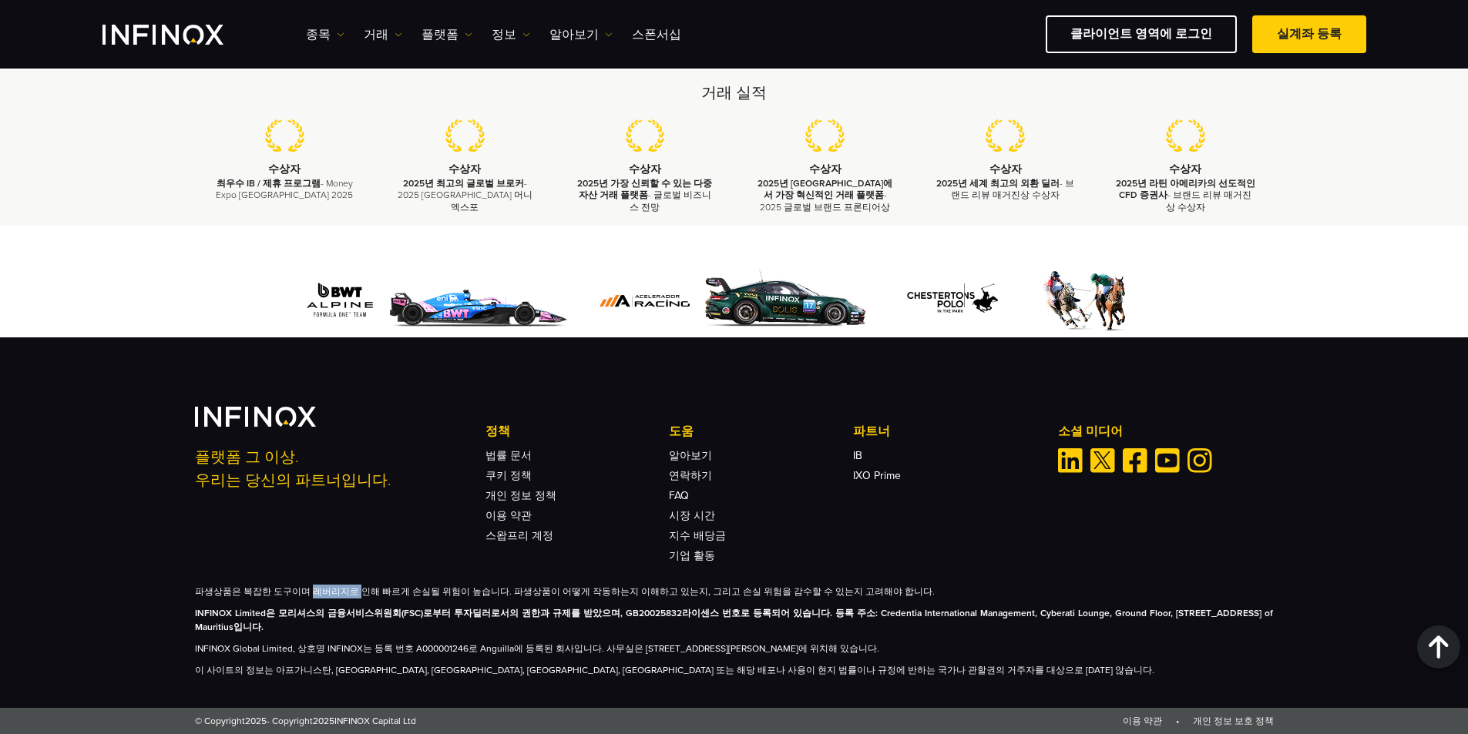
click at [327, 590] on p "파생상품은 복잡한 도구이며 레버리지로 인해 빠르게 손실될 위험이 높습니다. 파생상품이 어떻게 작동하는지 이해하고 있는지, 그리고 손실 위험을 …" at bounding box center [734, 592] width 1079 height 14
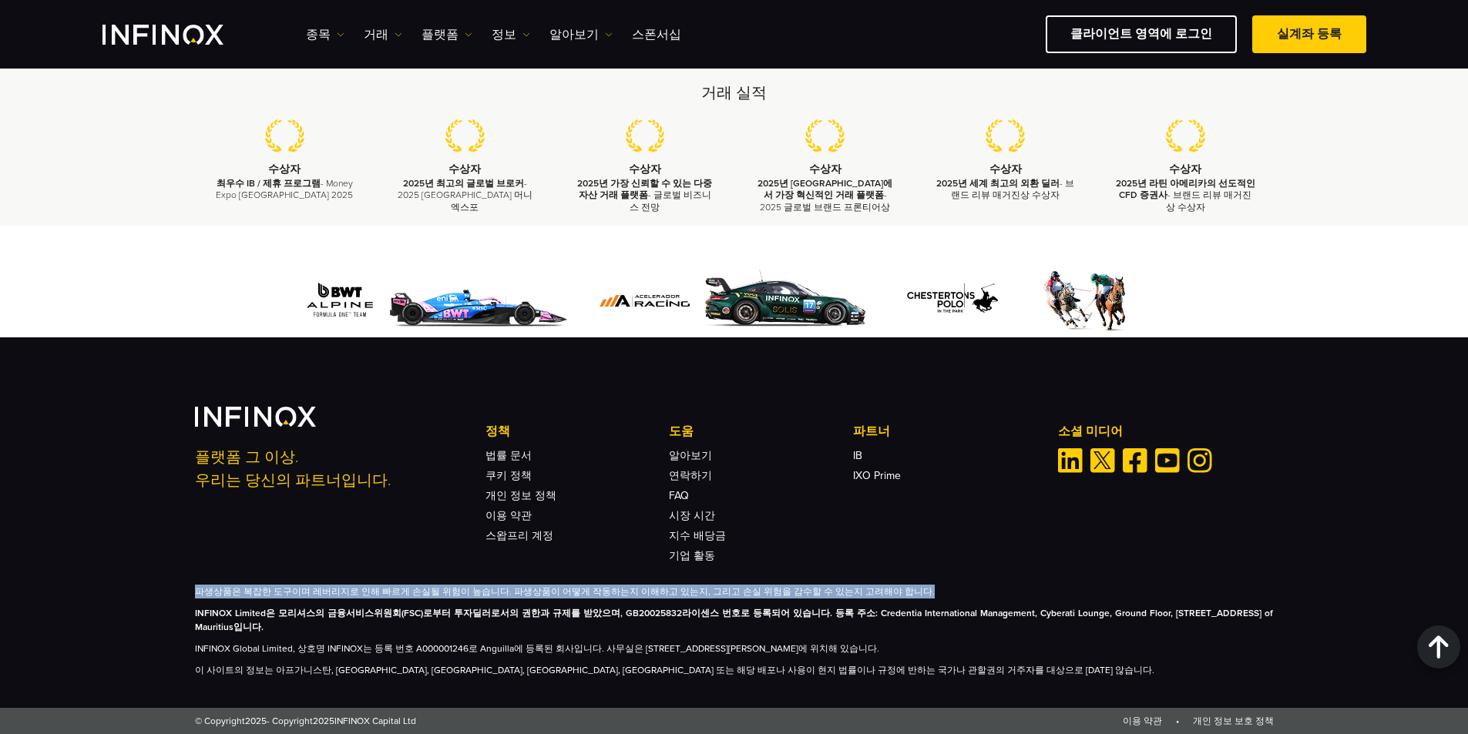
click at [327, 590] on p "파생상품은 복잡한 도구이며 레버리지로 인해 빠르게 손실될 위험이 높습니다. 파생상품이 어떻게 작동하는지 이해하고 있는지, 그리고 손실 위험을 …" at bounding box center [734, 592] width 1079 height 14
click at [362, 590] on p "파생상품은 복잡한 도구이며 레버리지로 인해 빠르게 손실될 위험이 높습니다. 파생상품이 어떻게 작동하는지 이해하고 있는지, 그리고 손실 위험을 …" at bounding box center [734, 592] width 1079 height 14
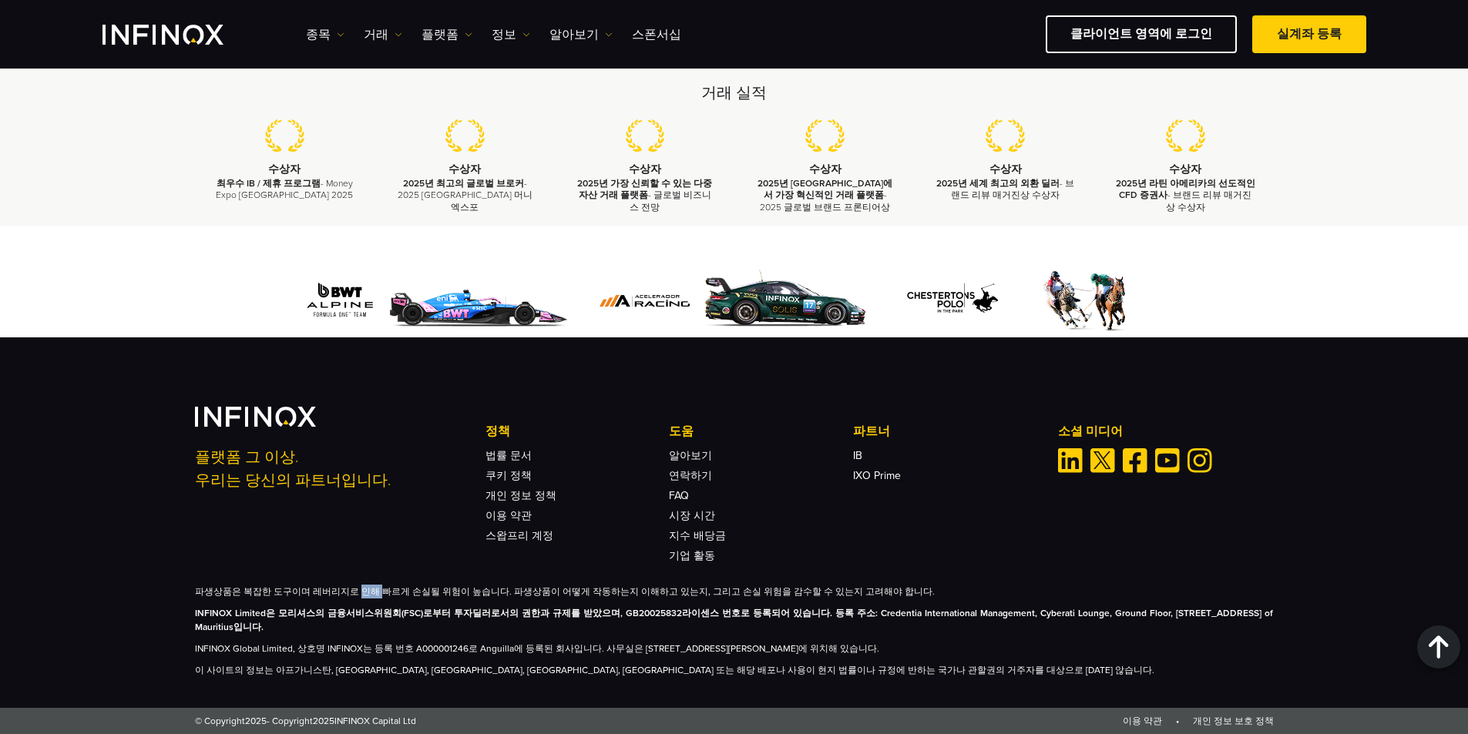
click at [362, 590] on p "파생상품은 복잡한 도구이며 레버리지로 인해 빠르게 손실될 위험이 높습니다. 파생상품이 어떻게 작동하는지 이해하고 있는지, 그리고 손실 위험을 …" at bounding box center [734, 592] width 1079 height 14
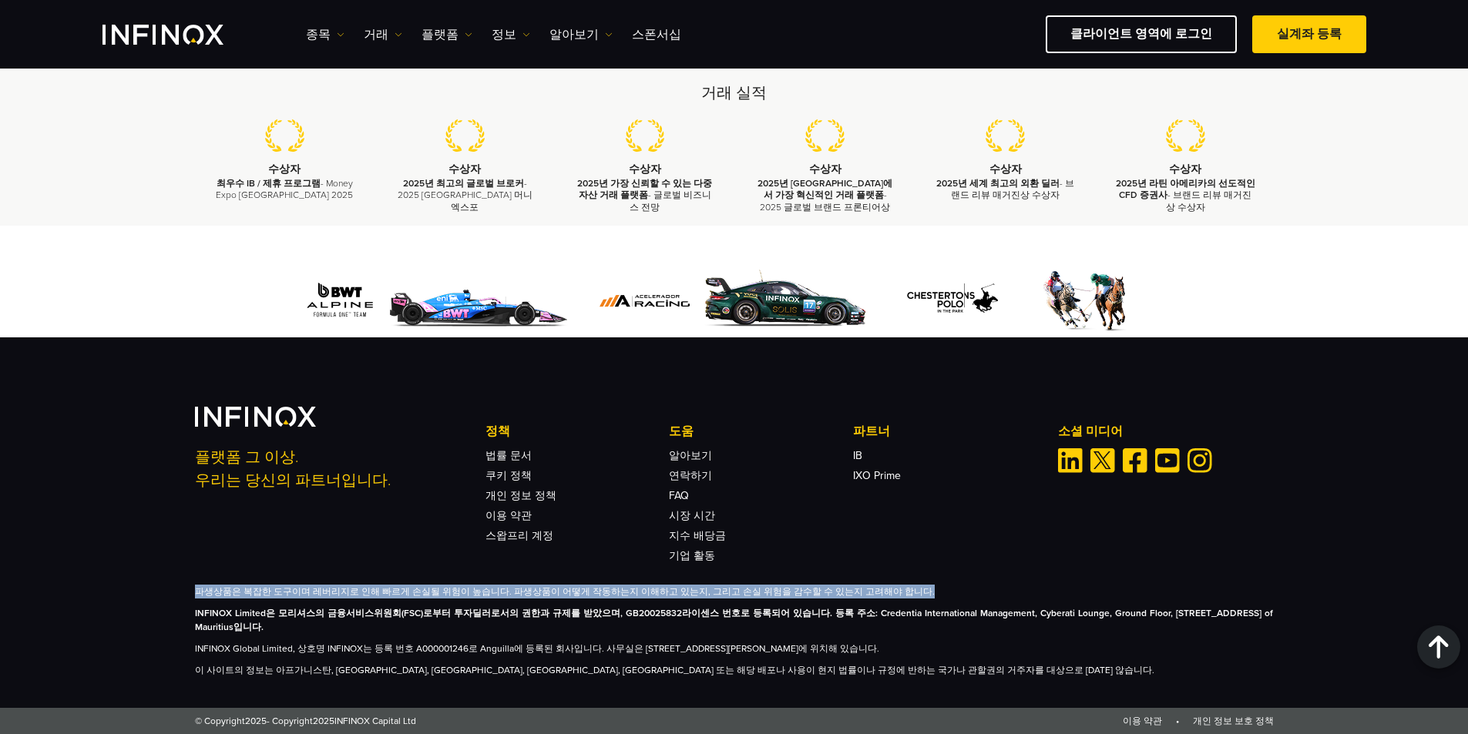
click at [362, 590] on p "파생상품은 복잡한 도구이며 레버리지로 인해 빠르게 손실될 위험이 높습니다. 파생상품이 어떻게 작동하는지 이해하고 있는지, 그리고 손실 위험을 …" at bounding box center [734, 592] width 1079 height 14
click at [461, 590] on p "파생상품은 복잡한 도구이며 레버리지로 인해 빠르게 손실될 위험이 높습니다. 파생상품이 어떻게 작동하는지 이해하고 있는지, 그리고 손실 위험을 …" at bounding box center [734, 592] width 1079 height 14
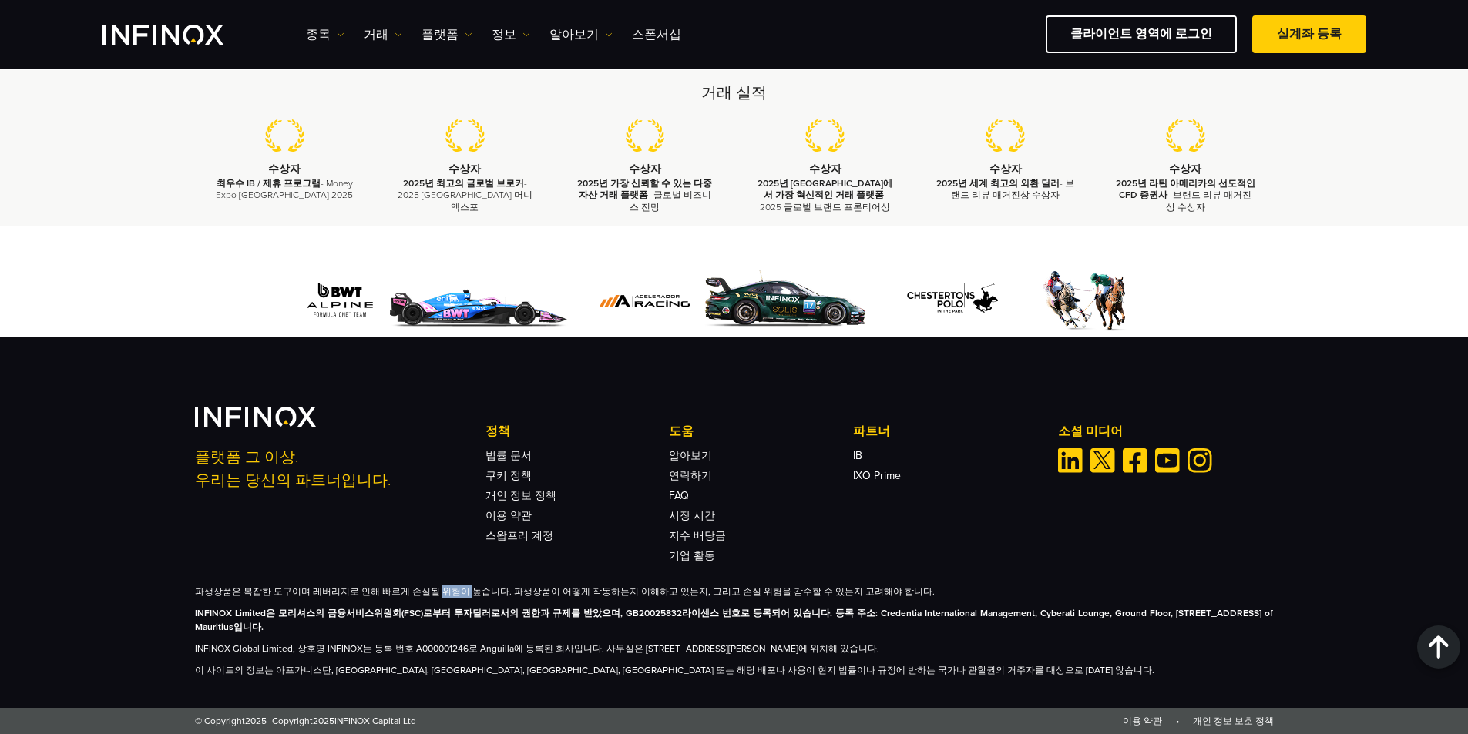
click at [461, 590] on p "파생상품은 복잡한 도구이며 레버리지로 인해 빠르게 손실될 위험이 높습니다. 파생상품이 어떻게 작동하는지 이해하고 있는지, 그리고 손실 위험을 …" at bounding box center [734, 592] width 1079 height 14
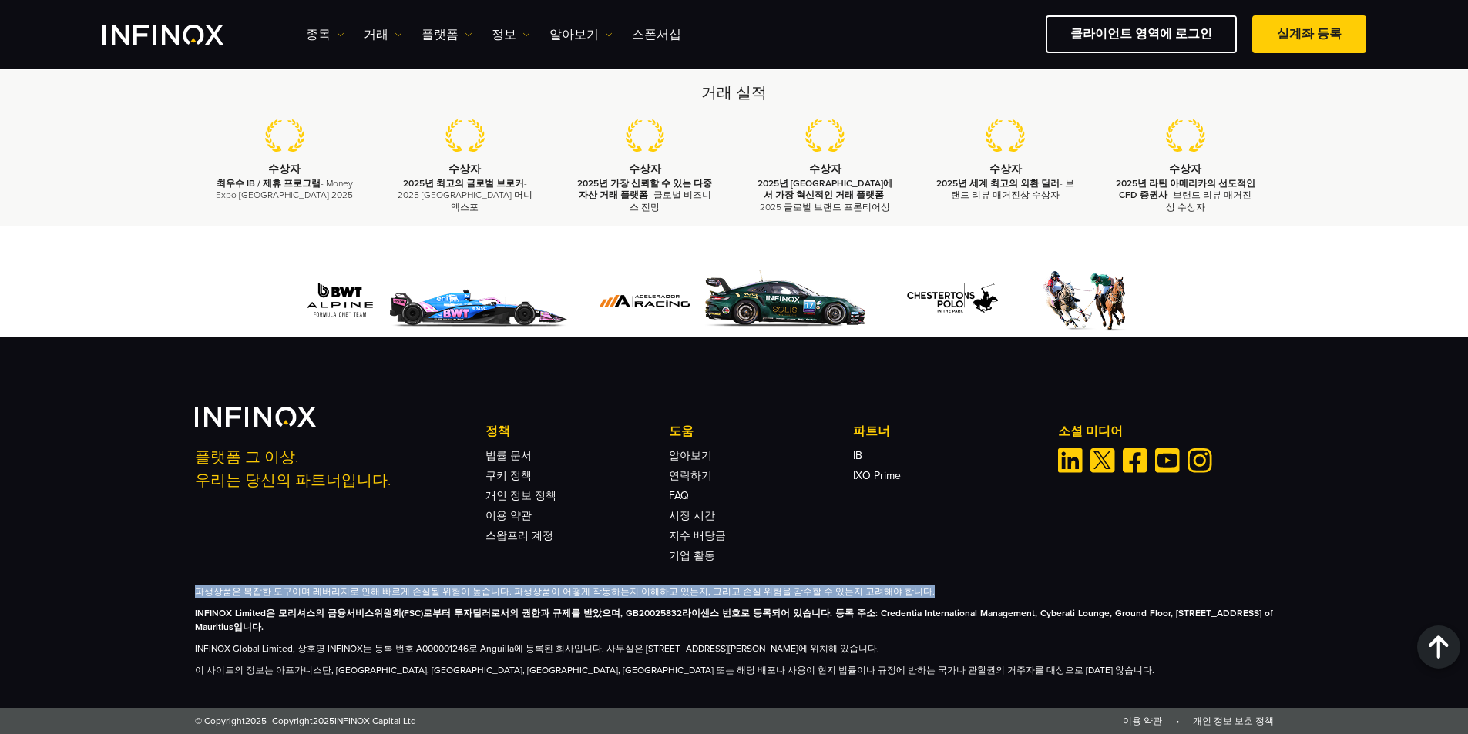
click at [461, 590] on p "파생상품은 복잡한 도구이며 레버리지로 인해 빠르게 손실될 위험이 높습니다. 파생상품이 어떻게 작동하는지 이해하고 있는지, 그리고 손실 위험을 …" at bounding box center [734, 592] width 1079 height 14
click at [466, 589] on p "파생상품은 복잡한 도구이며 레버리지로 인해 빠르게 손실될 위험이 높습니다. 파생상품이 어떻게 작동하는지 이해하고 있는지, 그리고 손실 위험을 …" at bounding box center [734, 592] width 1079 height 14
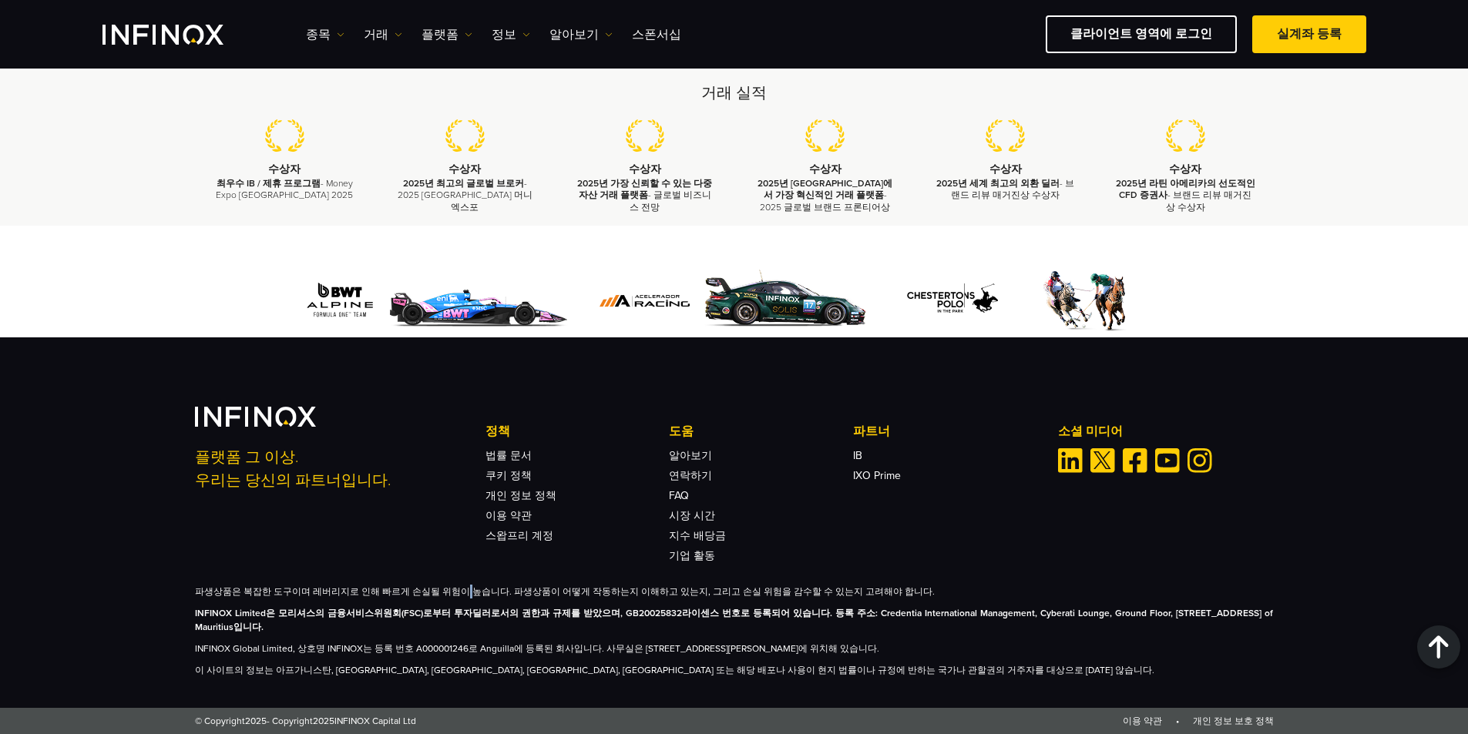
click at [466, 589] on p "파생상품은 복잡한 도구이며 레버리지로 인해 빠르게 손실될 위험이 높습니다. 파생상품이 어떻게 작동하는지 이해하고 있는지, 그리고 손실 위험을 …" at bounding box center [734, 592] width 1079 height 14
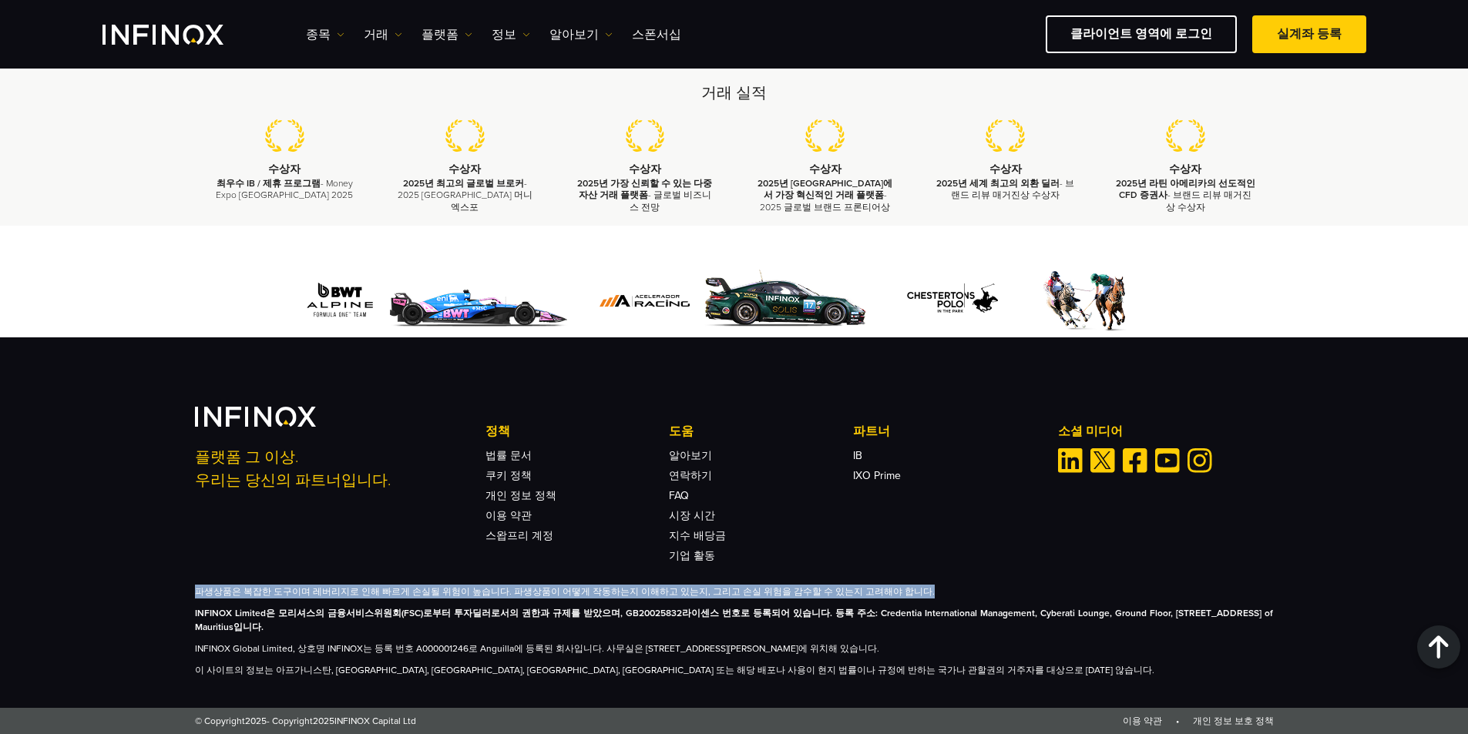
click at [466, 589] on p "파생상품은 복잡한 도구이며 레버리지로 인해 빠르게 손실될 위험이 높습니다. 파생상품이 어떻게 작동하는지 이해하고 있는지, 그리고 손실 위험을 …" at bounding box center [734, 592] width 1079 height 14
click at [469, 589] on p "파생상품은 복잡한 도구이며 레버리지로 인해 빠르게 손실될 위험이 높습니다. 파생상품이 어떻게 작동하는지 이해하고 있는지, 그리고 손실 위험을 …" at bounding box center [734, 592] width 1079 height 14
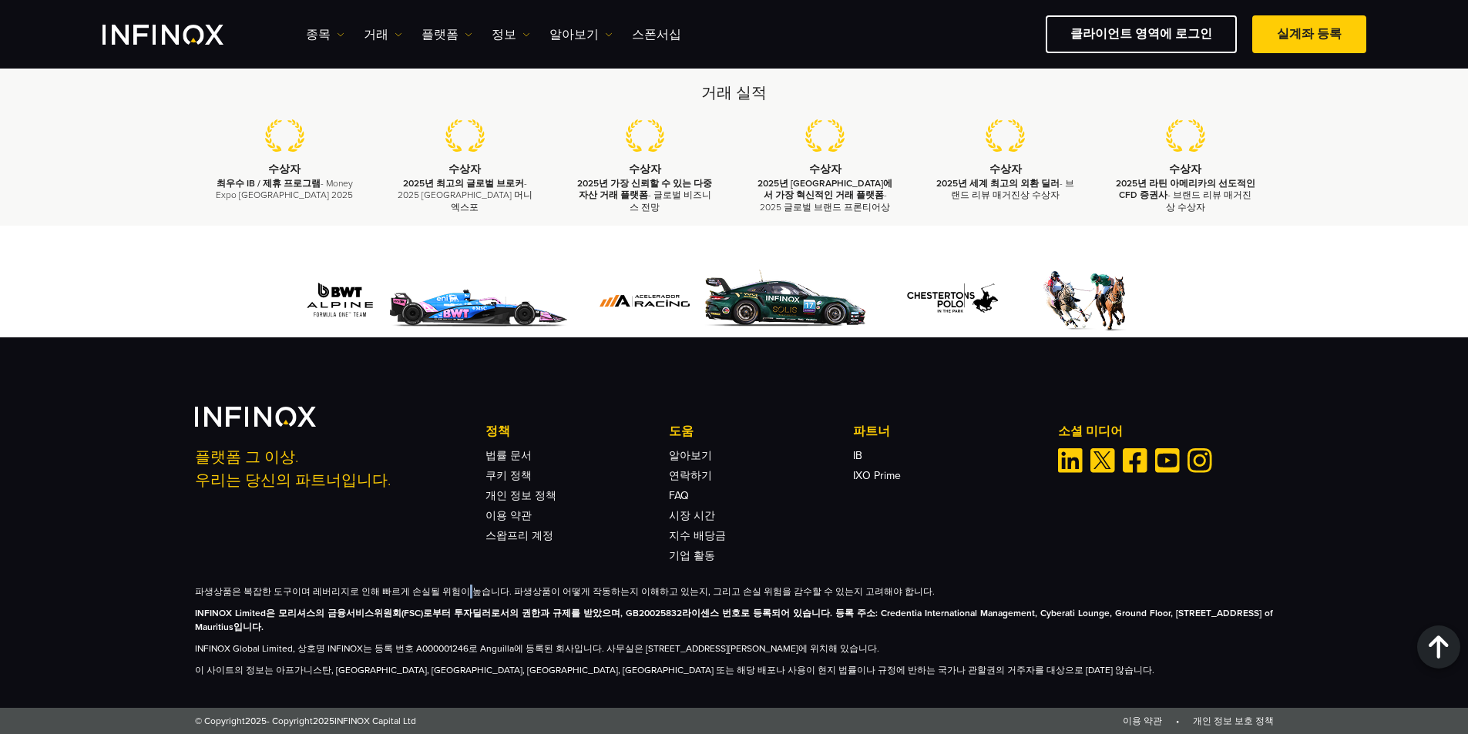
click at [469, 589] on p "파생상품은 복잡한 도구이며 레버리지로 인해 빠르게 손실될 위험이 높습니다. 파생상품이 어떻게 작동하는지 이해하고 있는지, 그리고 손실 위험을 …" at bounding box center [734, 592] width 1079 height 14
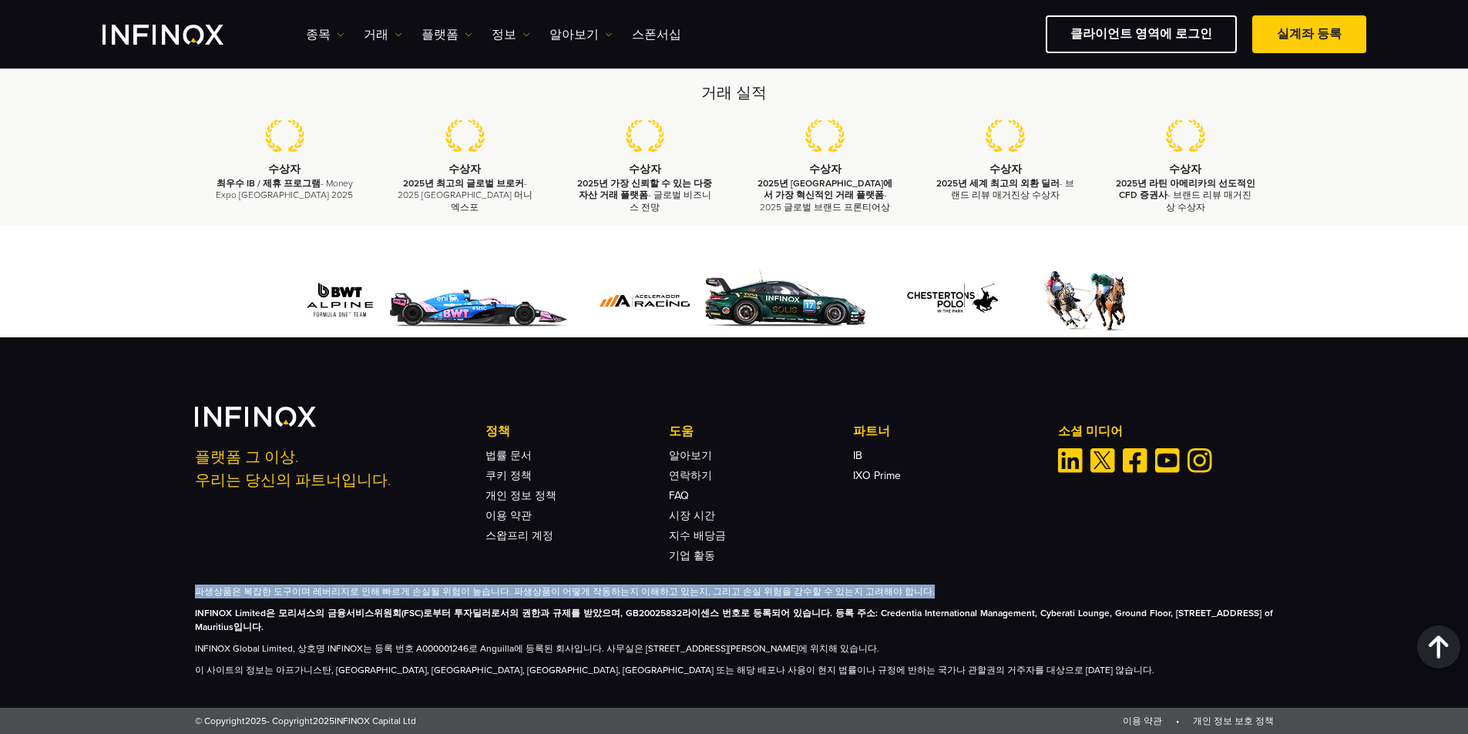
click at [469, 589] on p "파생상품은 복잡한 도구이며 레버리지로 인해 빠르게 손실될 위험이 높습니다. 파생상품이 어떻게 작동하는지 이해하고 있는지, 그리고 손실 위험을 …" at bounding box center [734, 592] width 1079 height 14
click at [517, 589] on p "파생상품은 복잡한 도구이며 레버리지로 인해 빠르게 손실될 위험이 높습니다. 파생상품이 어떻게 작동하는지 이해하고 있는지, 그리고 손실 위험을 …" at bounding box center [734, 592] width 1079 height 14
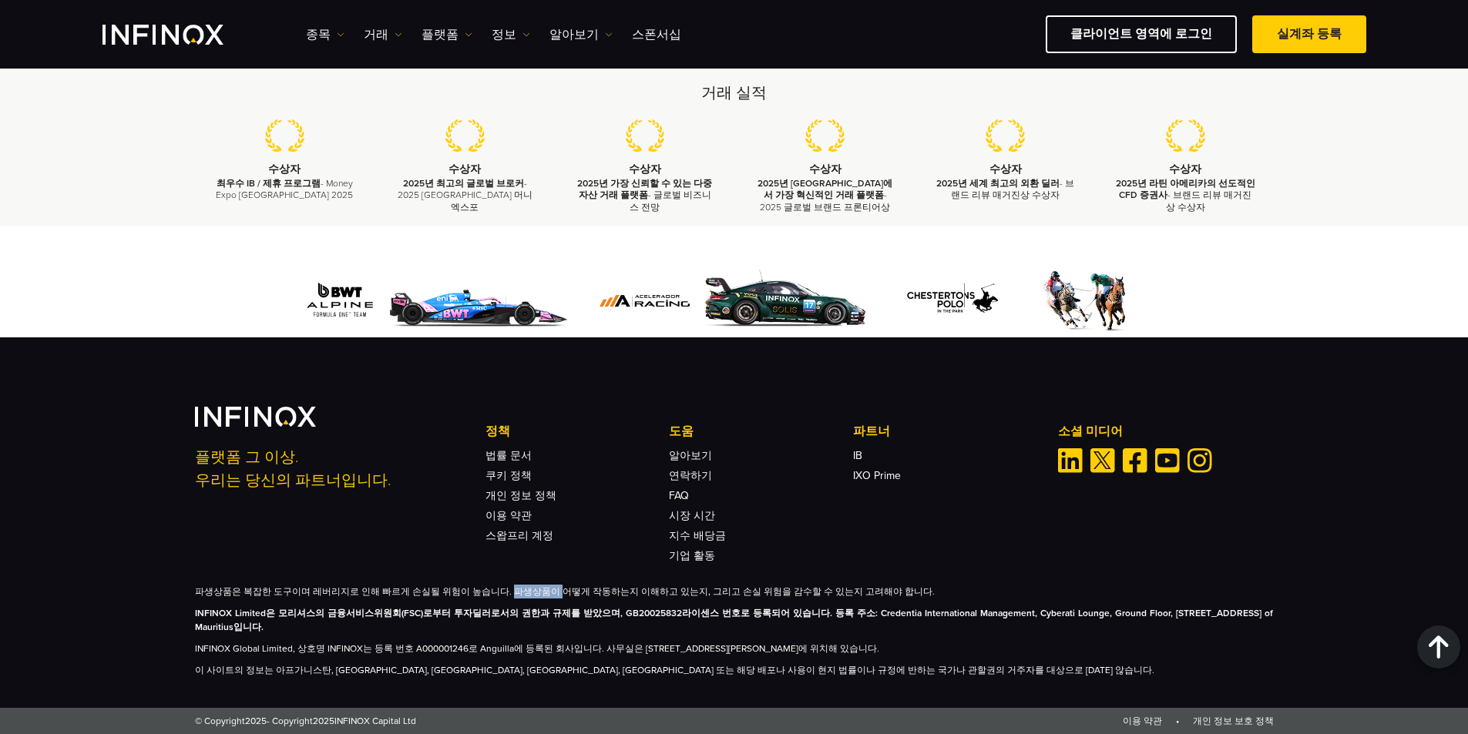
click at [517, 589] on p "파생상품은 복잡한 도구이며 레버리지로 인해 빠르게 손실될 위험이 높습니다. 파생상품이 어떻게 작동하는지 이해하고 있는지, 그리고 손실 위험을 …" at bounding box center [734, 592] width 1079 height 14
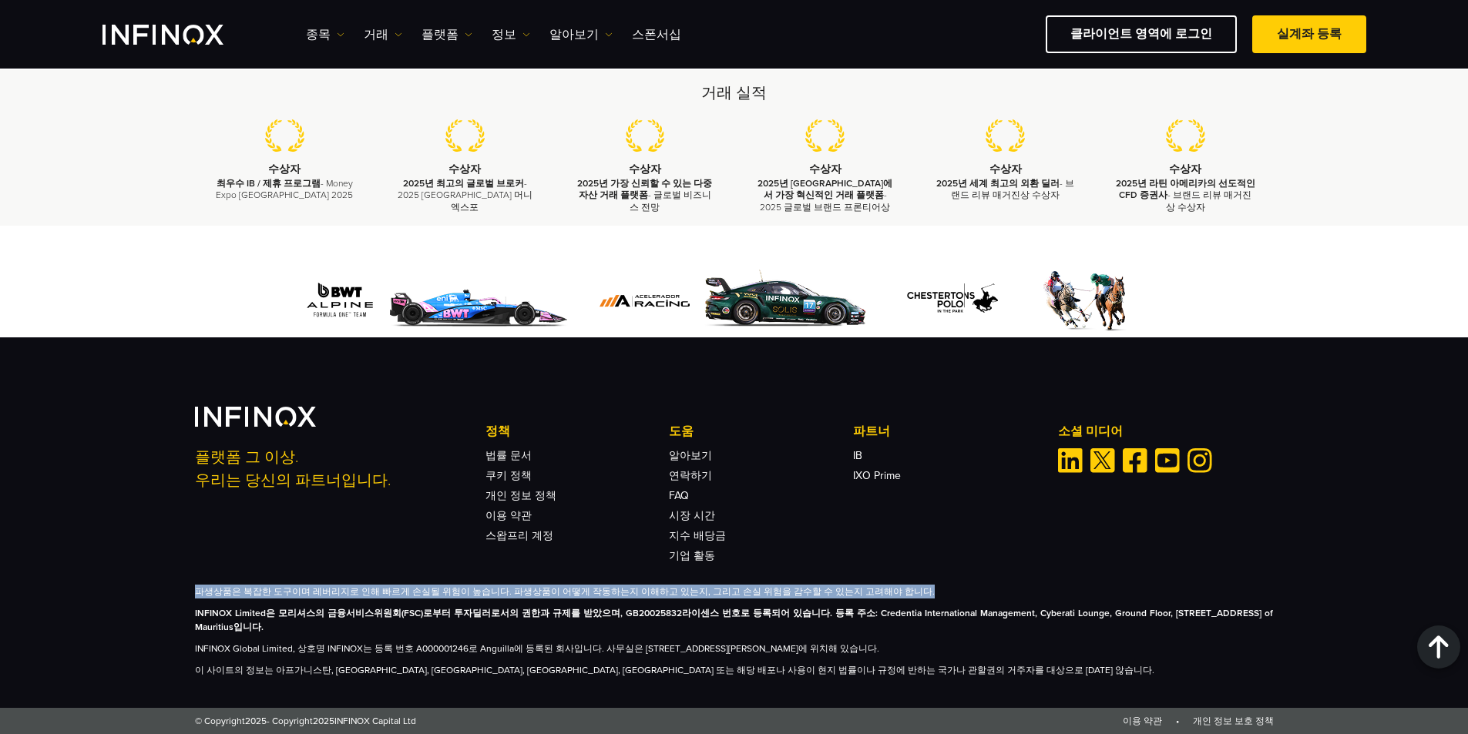
click at [517, 589] on p "파생상품은 복잡한 도구이며 레버리지로 인해 빠르게 손실될 위험이 높습니다. 파생상품이 어떻게 작동하는지 이해하고 있는지, 그리고 손실 위험을 …" at bounding box center [734, 592] width 1079 height 14
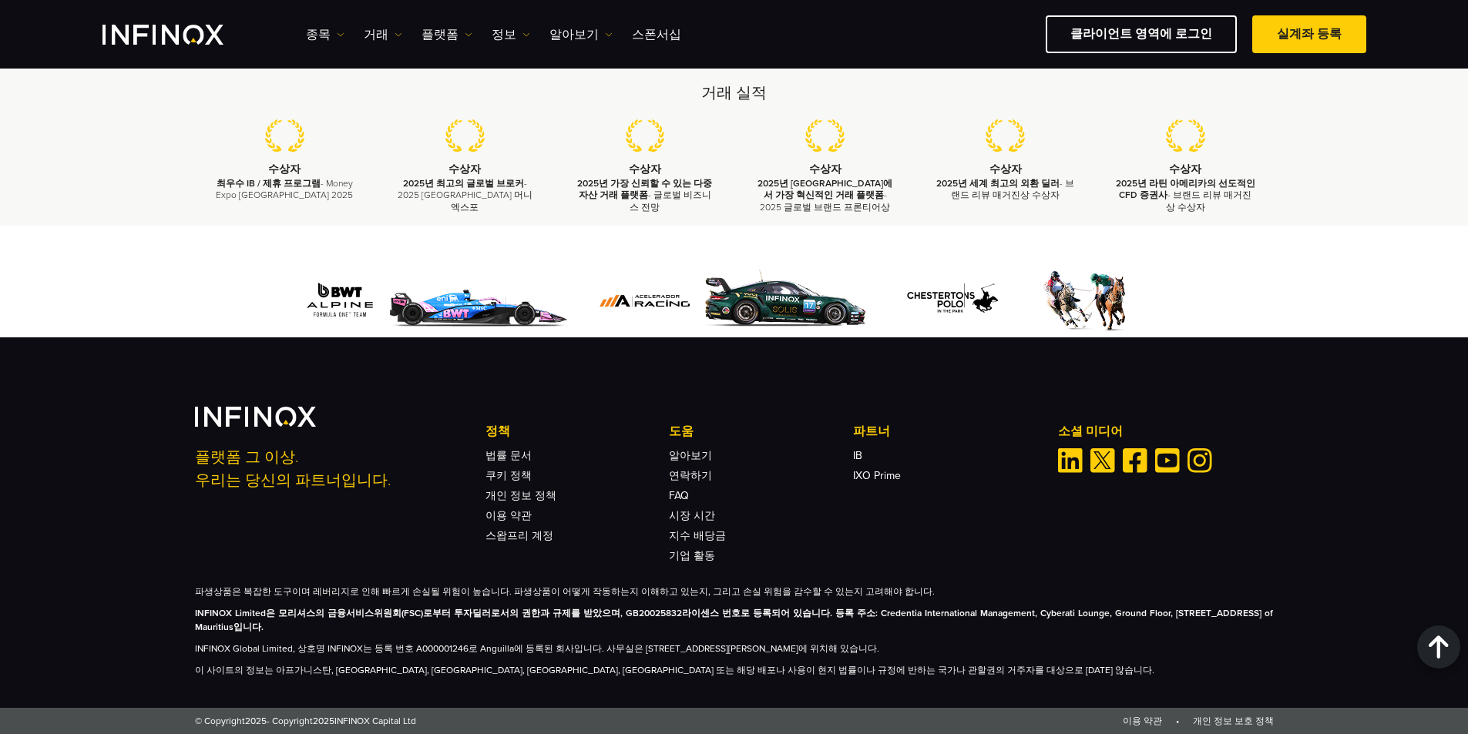
click at [649, 611] on strong "INFINOX Limited은 모리셔스의 금융서비스위원회(FSC)로부터 투자딜러로서의 권한과 규제를 받았으며, GB20025832라이센스 번호…" at bounding box center [734, 620] width 1079 height 25
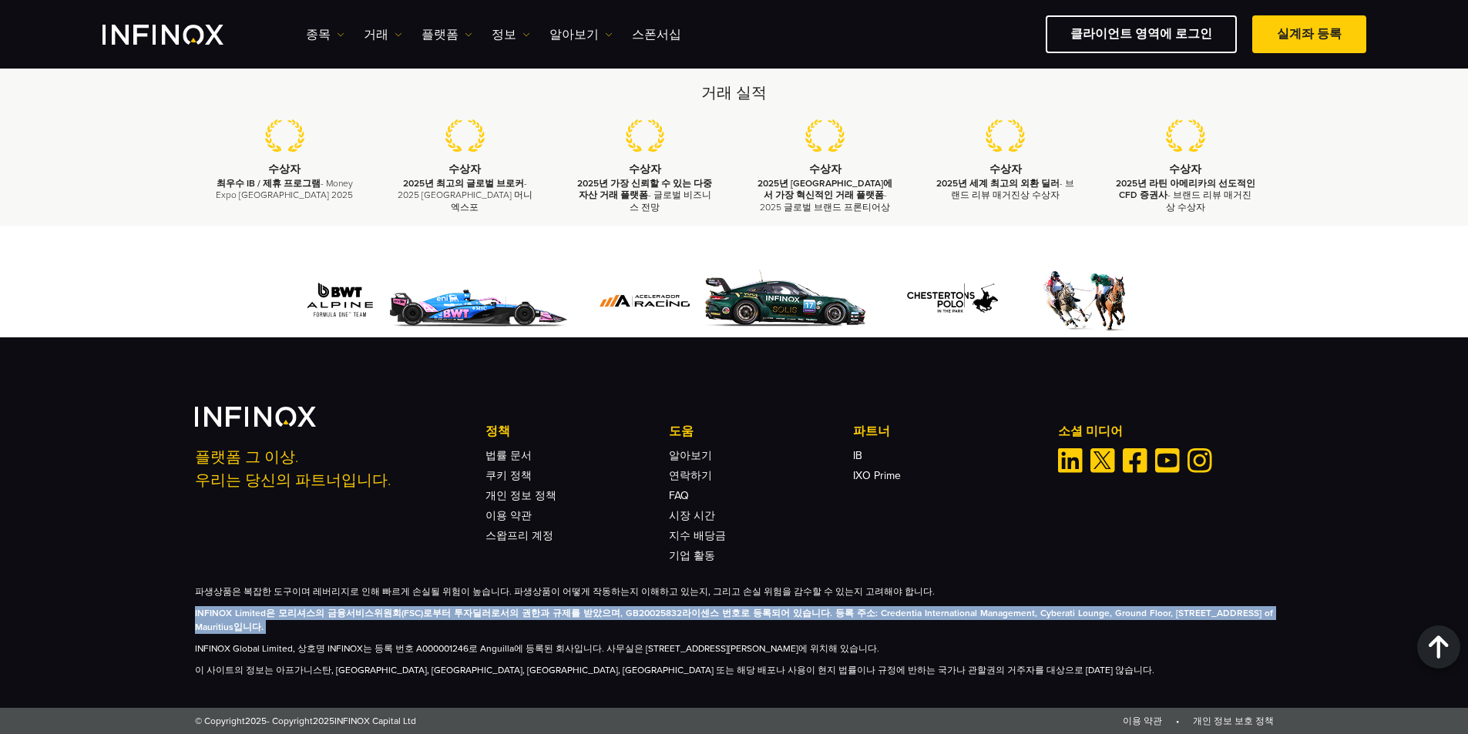
drag, startPoint x: 649, startPoint y: 611, endPoint x: 723, endPoint y: 615, distance: 74.8
click at [649, 611] on strong "INFINOX Limited은 모리셔스의 금융서비스위원회(FSC)로부터 투자딜러로서의 권한과 규제를 받았으며, GB20025832라이센스 번호…" at bounding box center [734, 620] width 1079 height 25
click at [765, 619] on p "INFINOX Limited은 모리셔스의 금융서비스위원회(FSC)로부터 투자딜러로서의 권한과 규제를 받았으며, GB20025832라이센스 번호…" at bounding box center [734, 620] width 1079 height 28
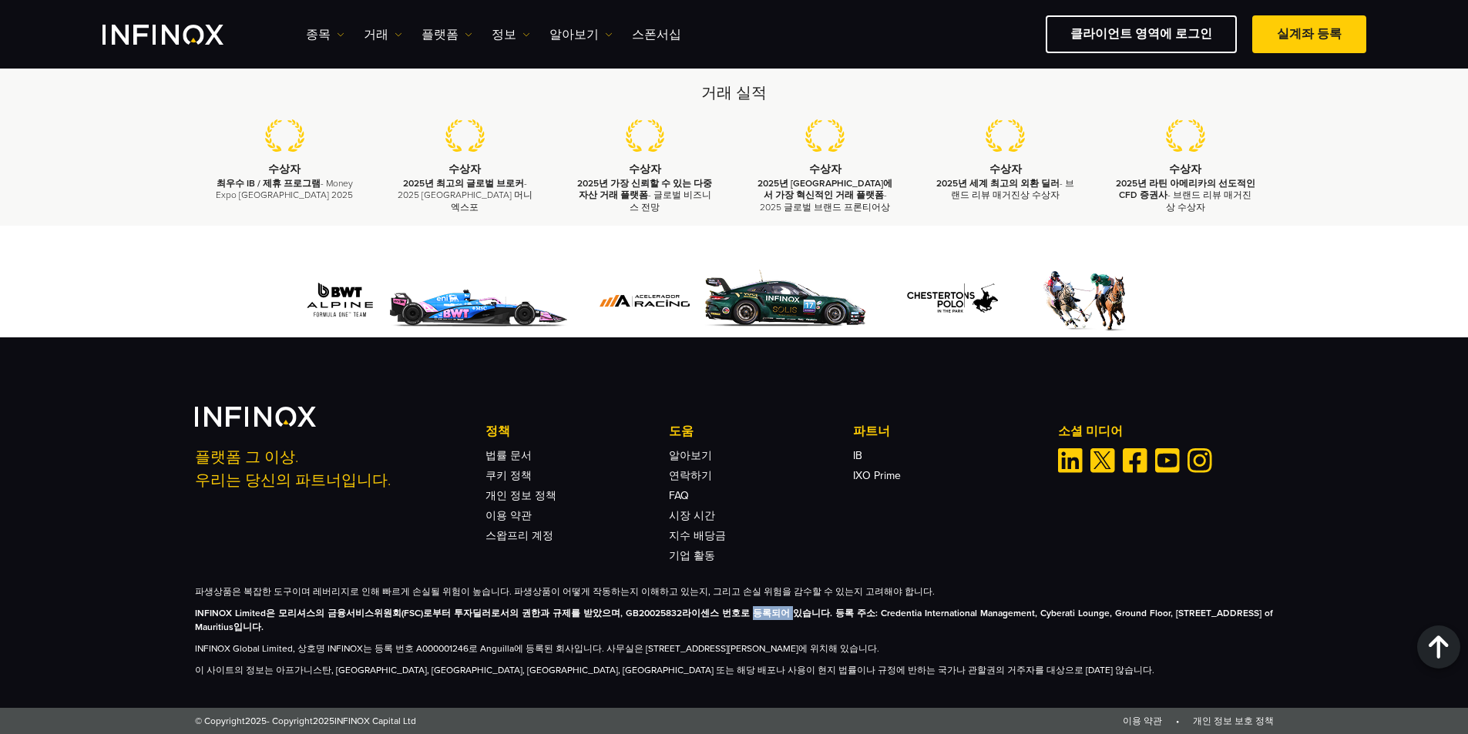
click at [765, 619] on p "INFINOX Limited은 모리셔스의 금융서비스위원회(FSC)로부터 투자딜러로서의 권한과 규제를 받았으며, GB20025832라이센스 번호…" at bounding box center [734, 620] width 1079 height 28
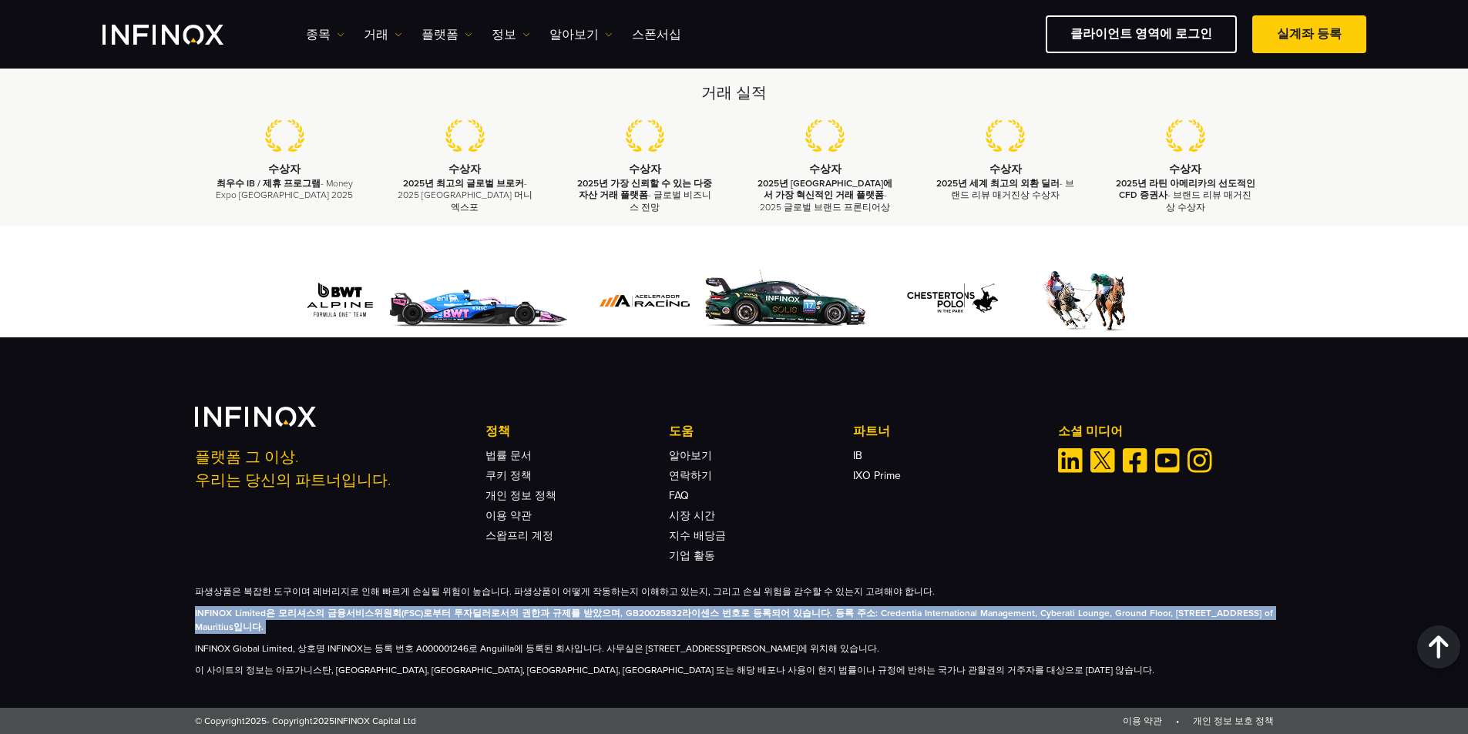
click at [765, 619] on p "INFINOX Limited은 모리셔스의 금융서비스위원회(FSC)로부터 투자딜러로서의 권한과 규제를 받았으며, GB20025832라이센스 번호…" at bounding box center [734, 620] width 1079 height 28
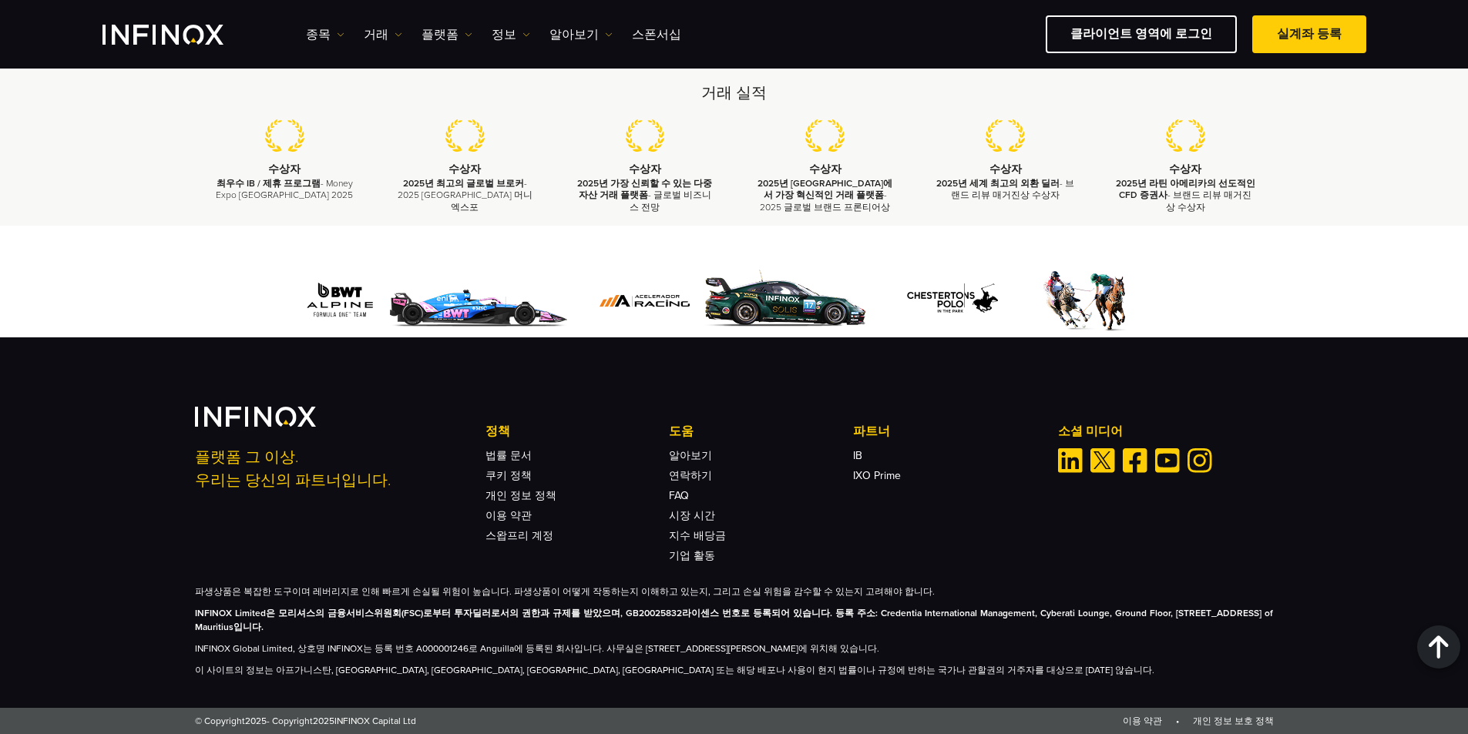
click at [765, 619] on p "INFINOX Limited은 모리셔스의 금융서비스위원회(FSC)로부터 투자딜러로서의 권한과 규제를 받았으며, GB20025832라이센스 번호…" at bounding box center [734, 620] width 1079 height 28
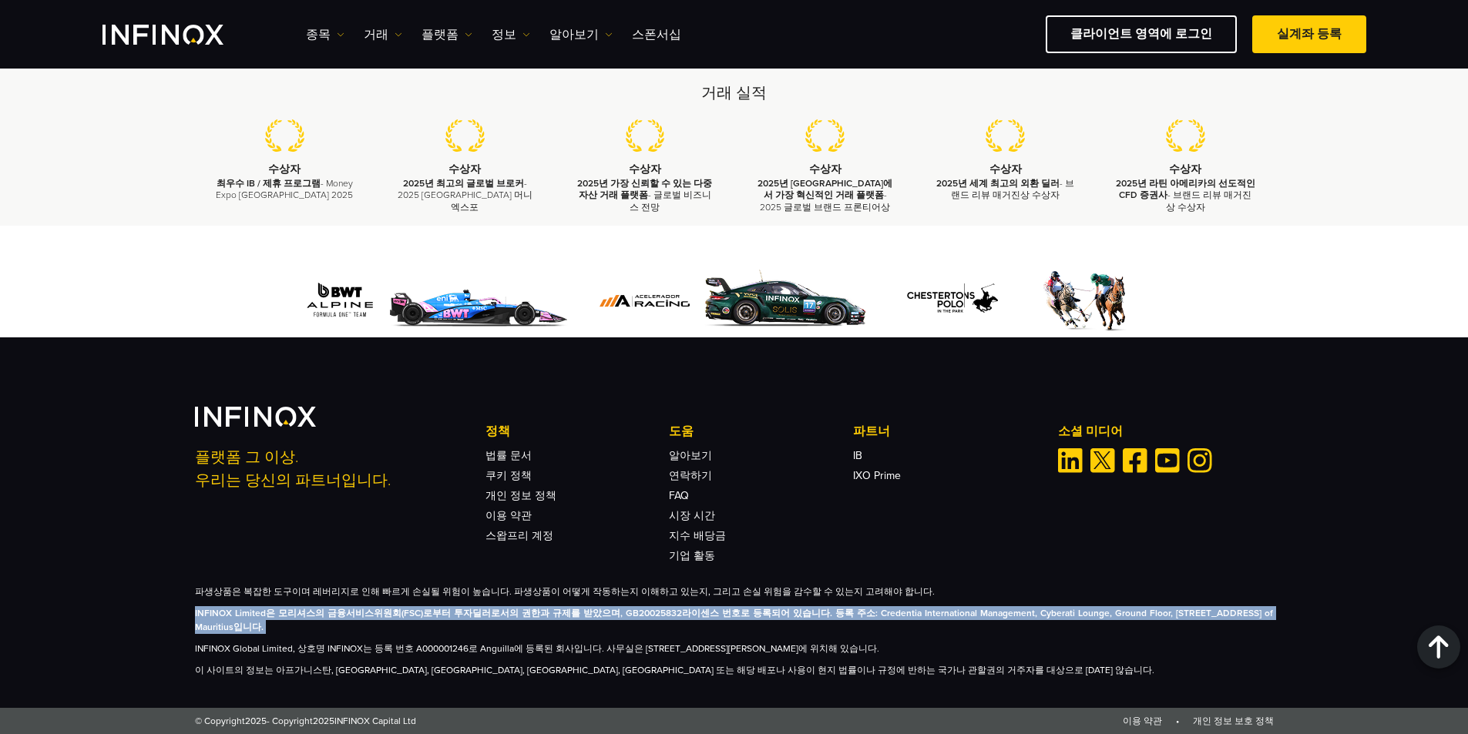
click at [765, 619] on p "INFINOX Limited은 모리셔스의 금융서비스위원회(FSC)로부터 투자딜러로서의 권한과 규제를 받았으며, GB20025832라이센스 번호…" at bounding box center [734, 620] width 1079 height 28
click at [702, 617] on strong "INFINOX Limited은 모리셔스의 금융서비스위원회(FSC)로부터 투자딜러로서의 권한과 규제를 받았으며, GB20025832라이센스 번호…" at bounding box center [734, 620] width 1079 height 25
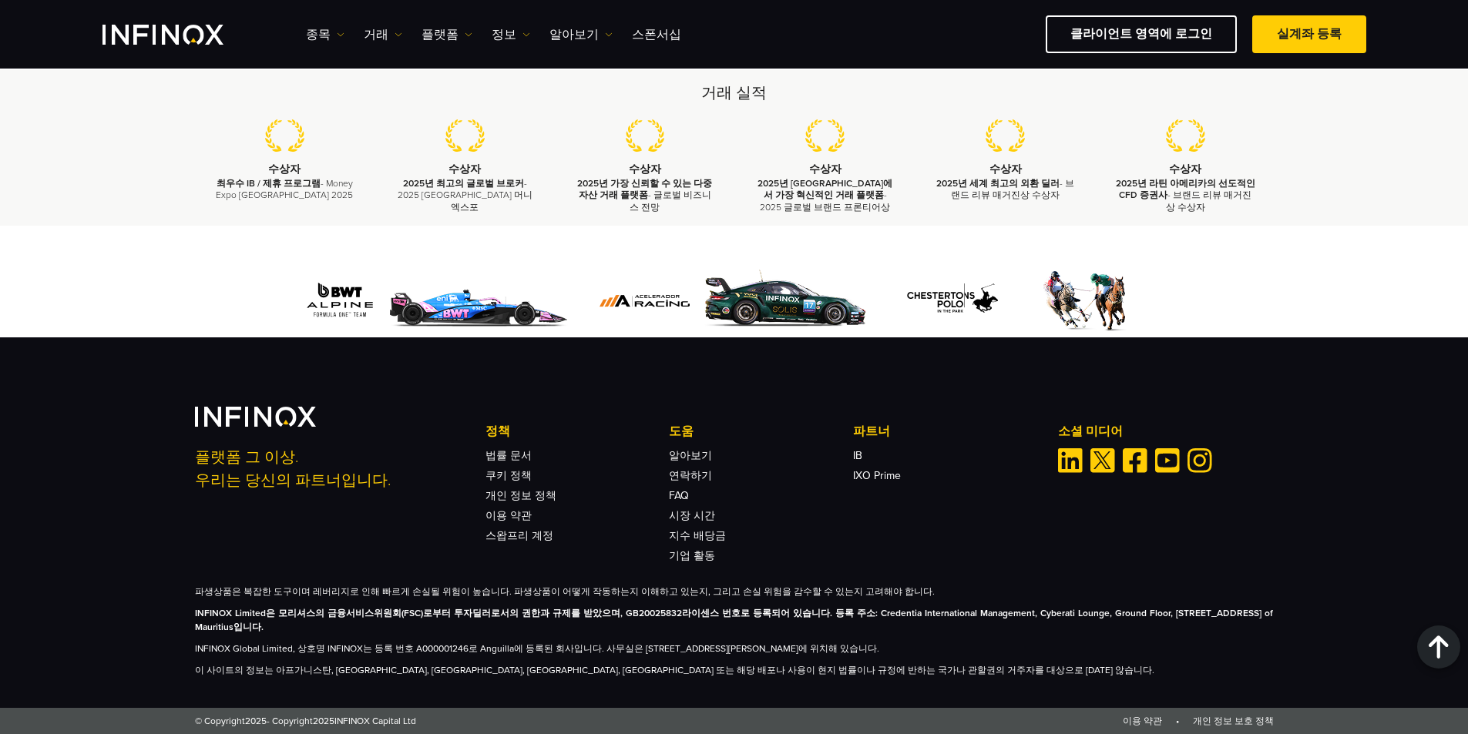
click at [343, 625] on strong "INFINOX Limited은 모리셔스의 금융서비스위원회(FSC)로부터 투자딜러로서의 권한과 규제를 받았으며, GB20025832라이센스 번호…" at bounding box center [734, 620] width 1079 height 25
click at [358, 630] on strong "INFINOX Limited은 모리셔스의 금융서비스위원회(FSC)로부터 투자딜러로서의 권한과 규제를 받았으며, GB20025832라이센스 번호…" at bounding box center [734, 620] width 1079 height 25
click at [861, 458] on link "IB" at bounding box center [857, 455] width 9 height 13
